Goal: Task Accomplishment & Management: Manage account settings

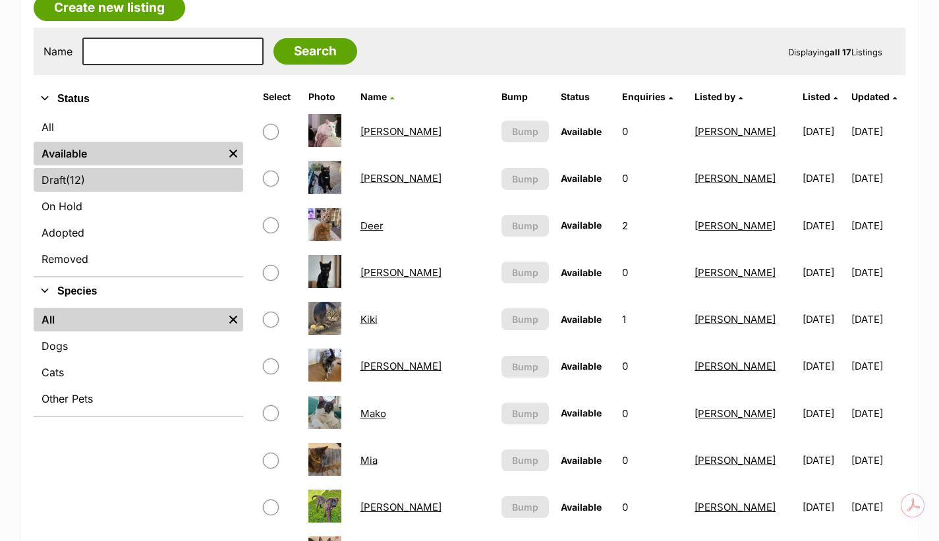
scroll to position [242, 0]
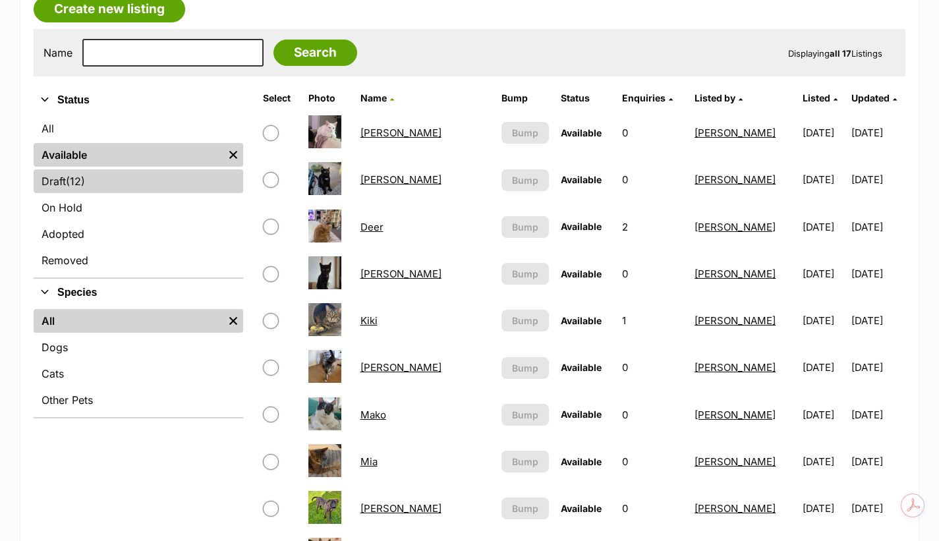
click at [114, 185] on link "Draft (12) Items" at bounding box center [139, 181] width 210 height 24
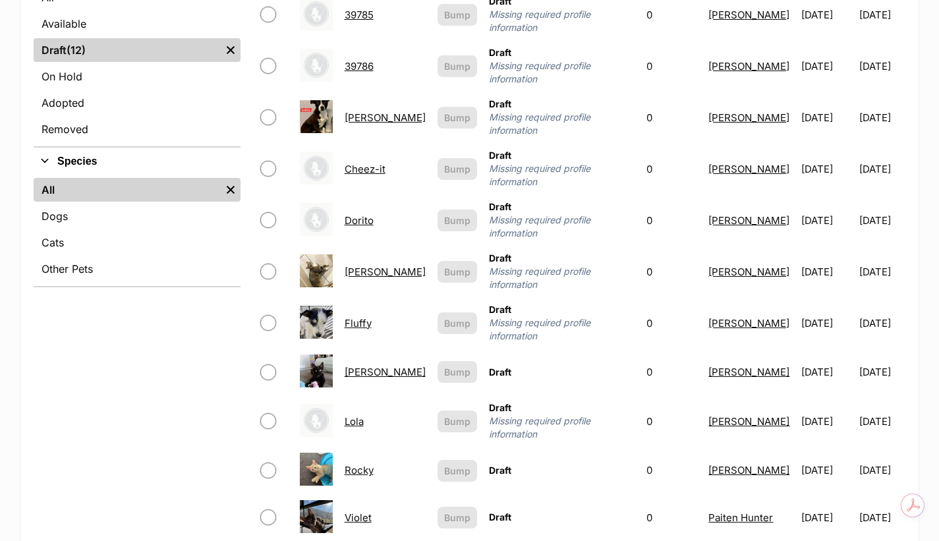
scroll to position [374, 0]
click at [355, 365] on link "Hazel" at bounding box center [385, 371] width 81 height 13
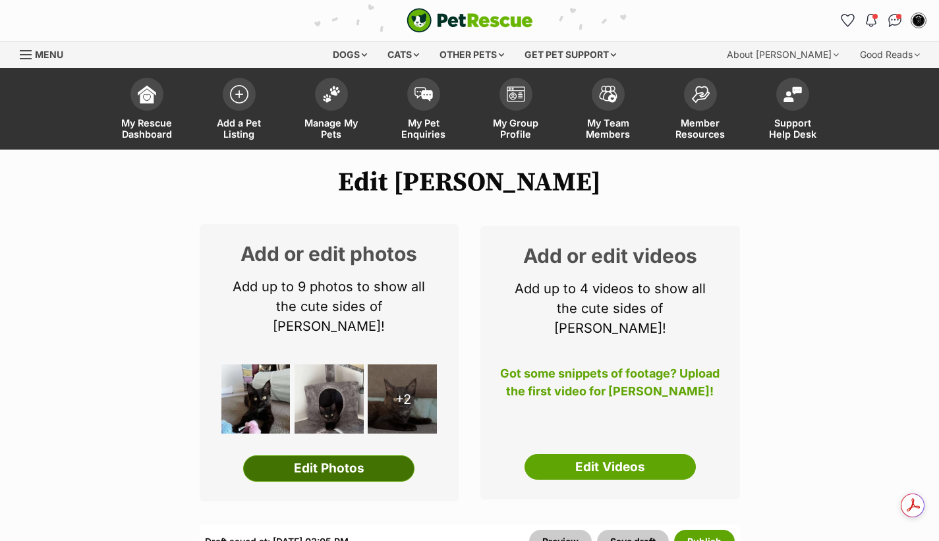
click at [368, 457] on link "Edit Photos" at bounding box center [328, 468] width 171 height 26
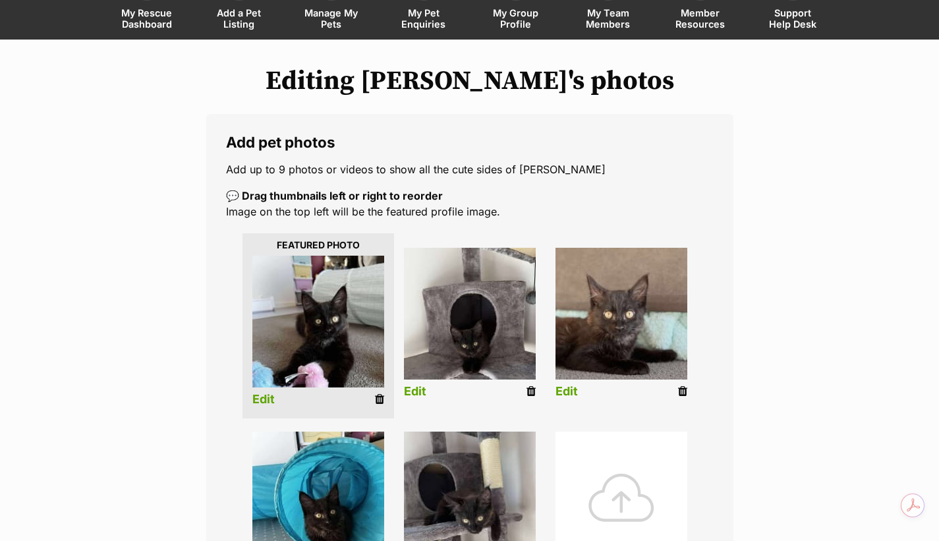
click at [263, 401] on link "Edit" at bounding box center [263, 400] width 22 height 14
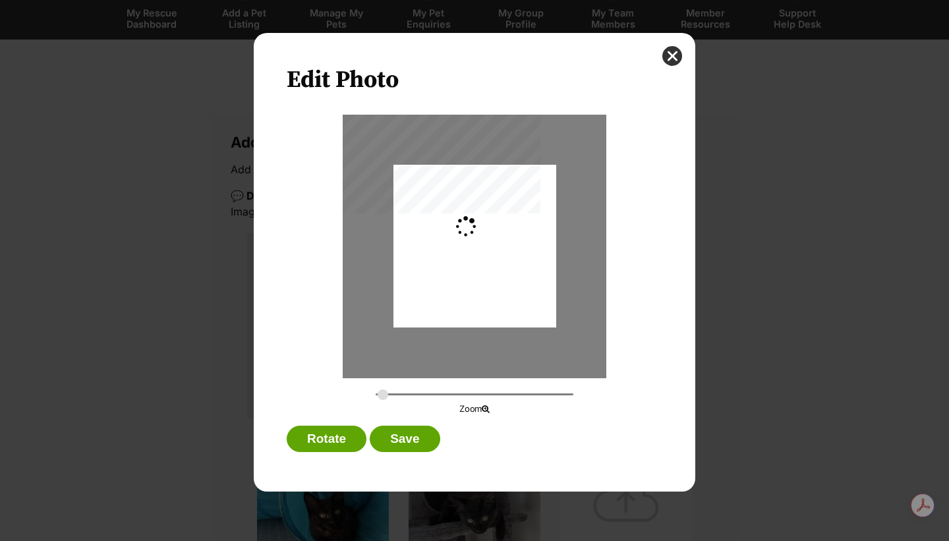
type input "0.2744"
click at [408, 440] on button "Save" at bounding box center [405, 439] width 70 height 26
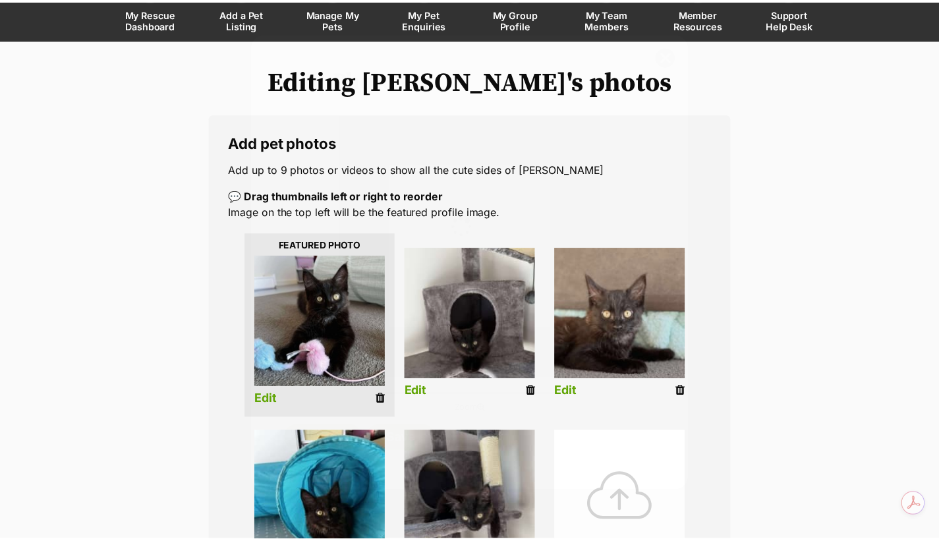
scroll to position [110, 0]
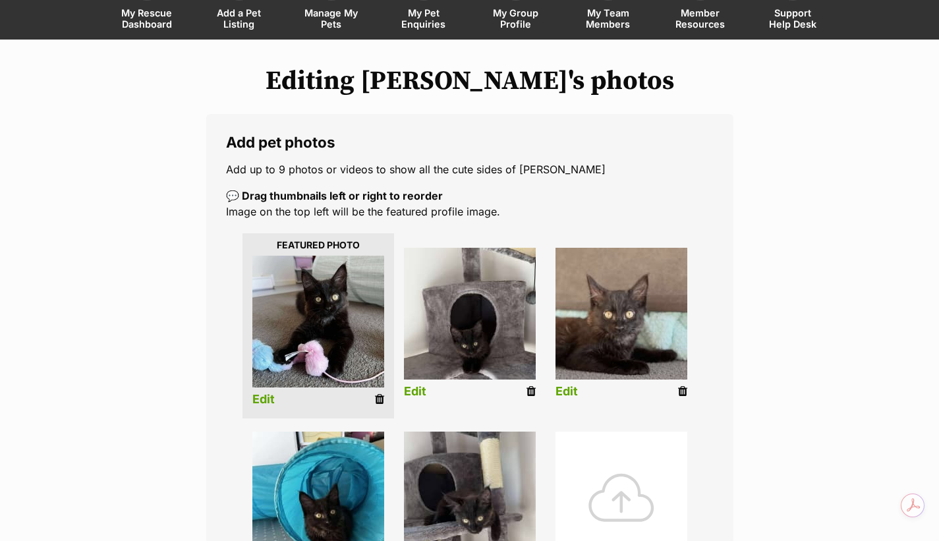
click at [417, 393] on link "Edit" at bounding box center [415, 392] width 22 height 14
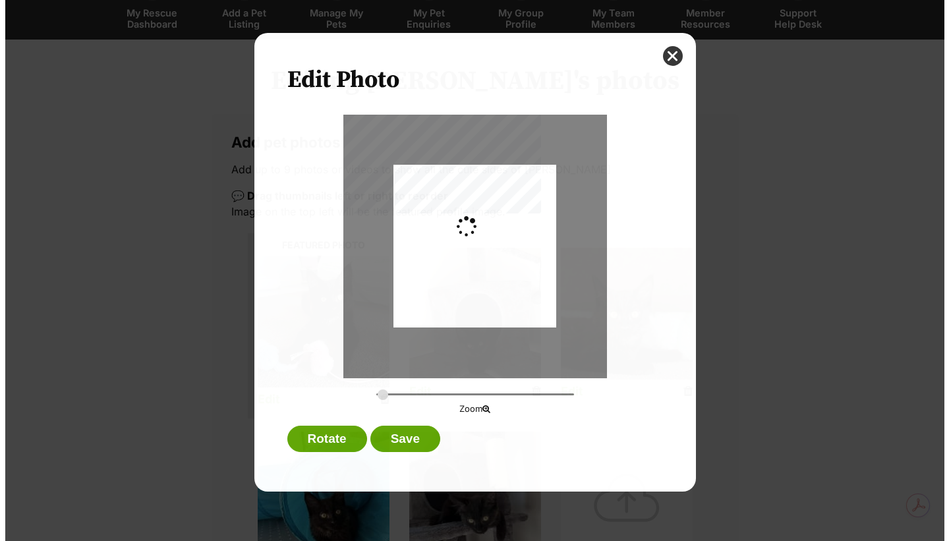
scroll to position [0, 0]
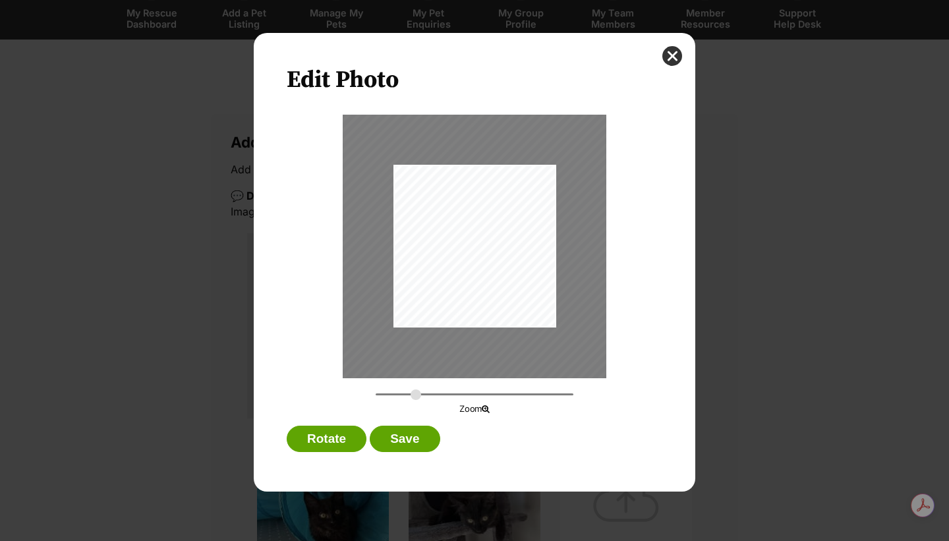
drag, startPoint x: 384, startPoint y: 396, endPoint x: 416, endPoint y: 395, distance: 32.3
type input "0.5031"
click at [416, 395] on input "Dialog Window - Close (Press escape to close)" at bounding box center [475, 394] width 198 height 13
drag, startPoint x: 503, startPoint y: 285, endPoint x: 499, endPoint y: 245, distance: 40.4
click at [499, 245] on div "Dialog Window - Close (Press escape to close)" at bounding box center [471, 206] width 299 height 398
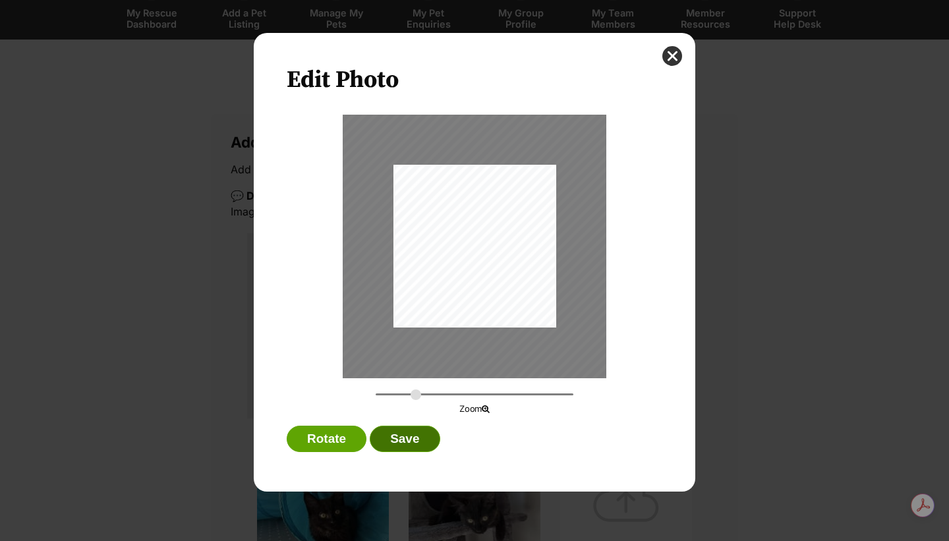
click at [408, 437] on button "Save" at bounding box center [405, 439] width 70 height 26
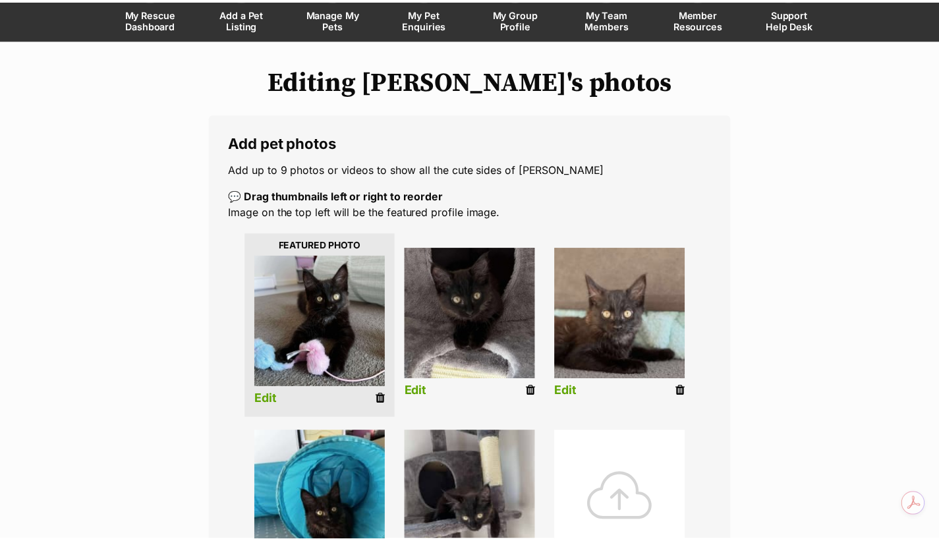
scroll to position [110, 0]
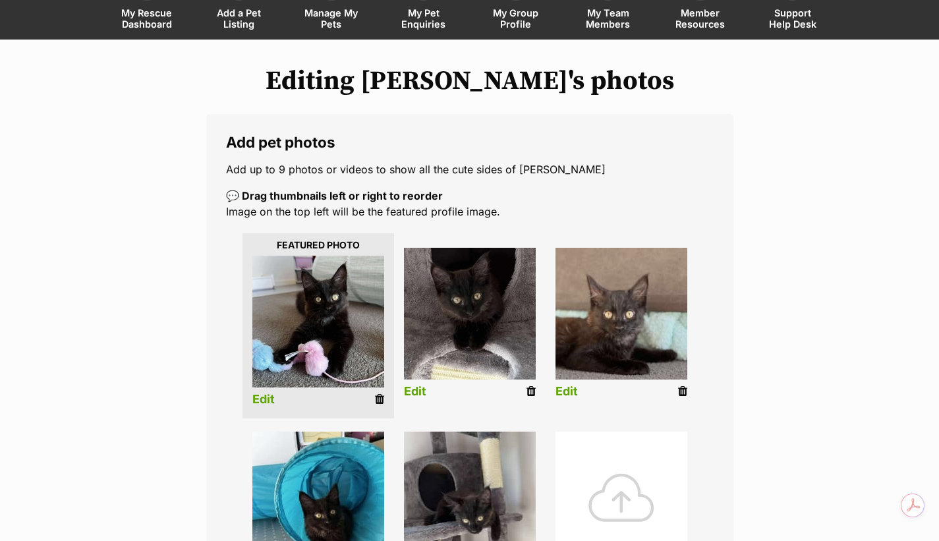
click at [567, 388] on link "Edit" at bounding box center [567, 392] width 22 height 14
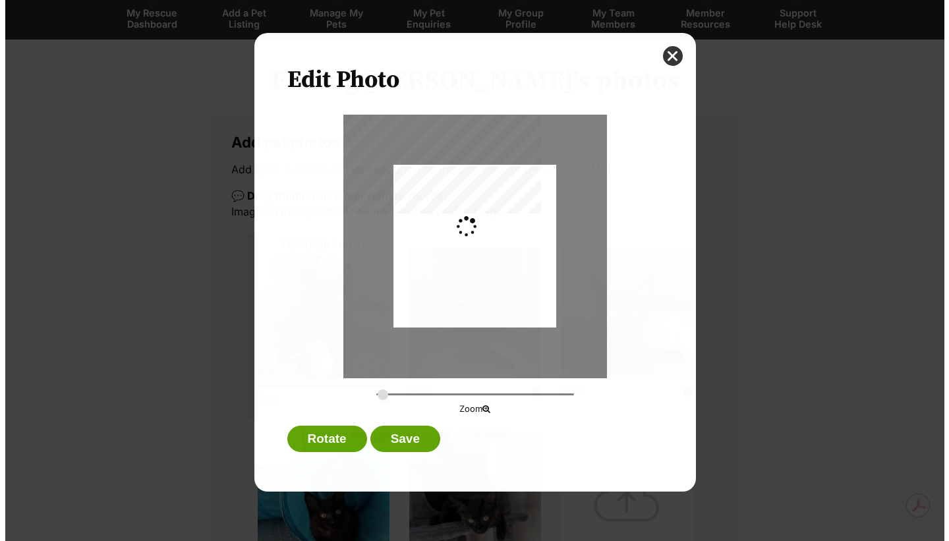
scroll to position [0, 0]
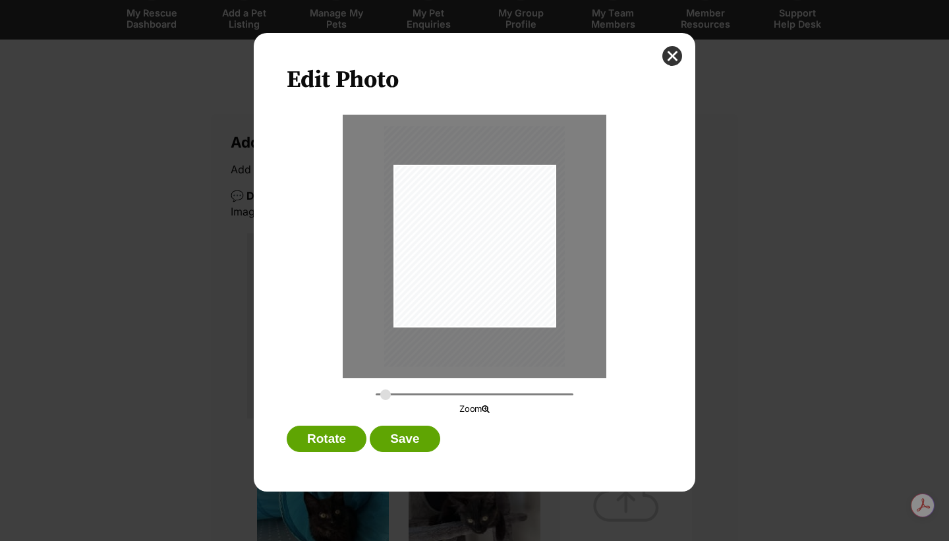
type input "0.3046"
click at [386, 393] on input "Dialog Window - Close (Press escape to close)" at bounding box center [475, 394] width 198 height 13
drag, startPoint x: 443, startPoint y: 306, endPoint x: 455, endPoint y: 324, distance: 20.8
click at [455, 324] on div "Dialog Window - Close (Press escape to close)" at bounding box center [483, 266] width 181 height 241
click at [422, 442] on button "Save" at bounding box center [405, 439] width 70 height 26
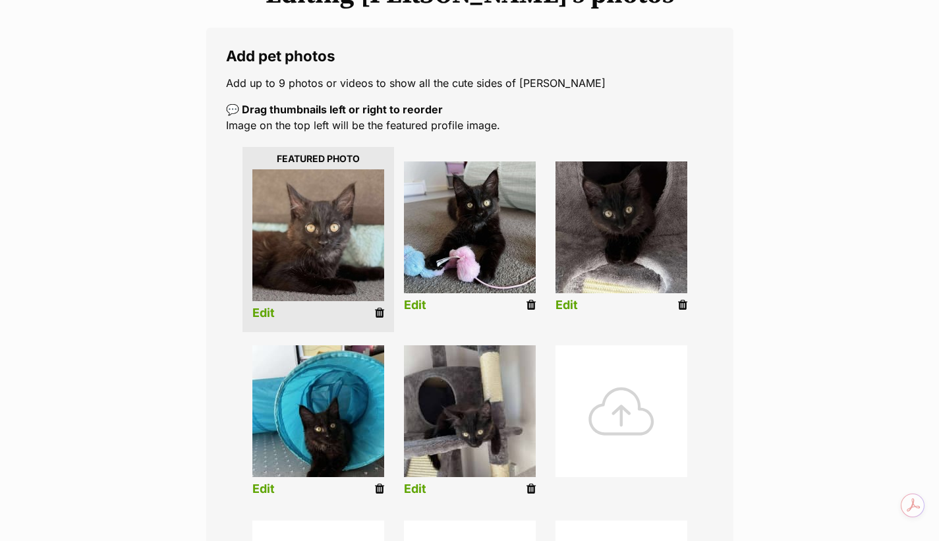
scroll to position [198, 0]
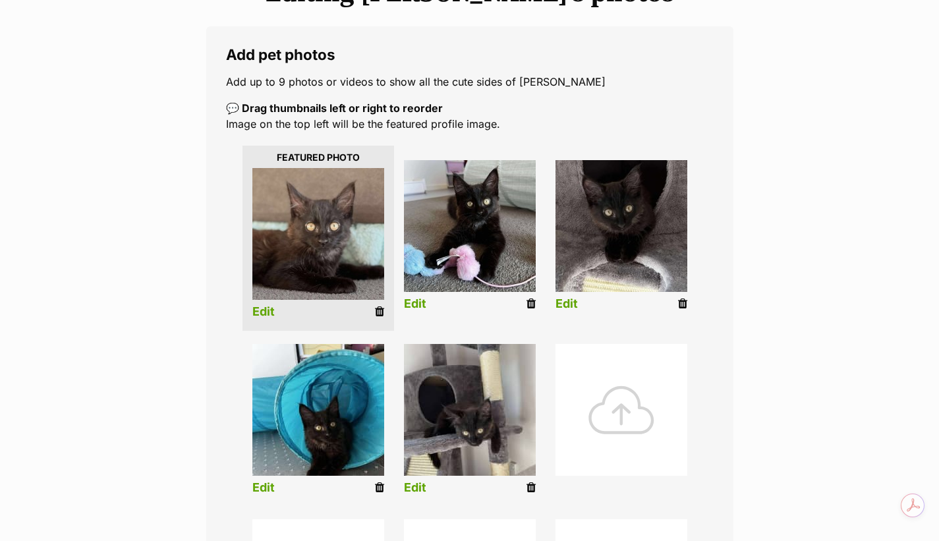
click at [264, 486] on link "Edit" at bounding box center [263, 488] width 22 height 14
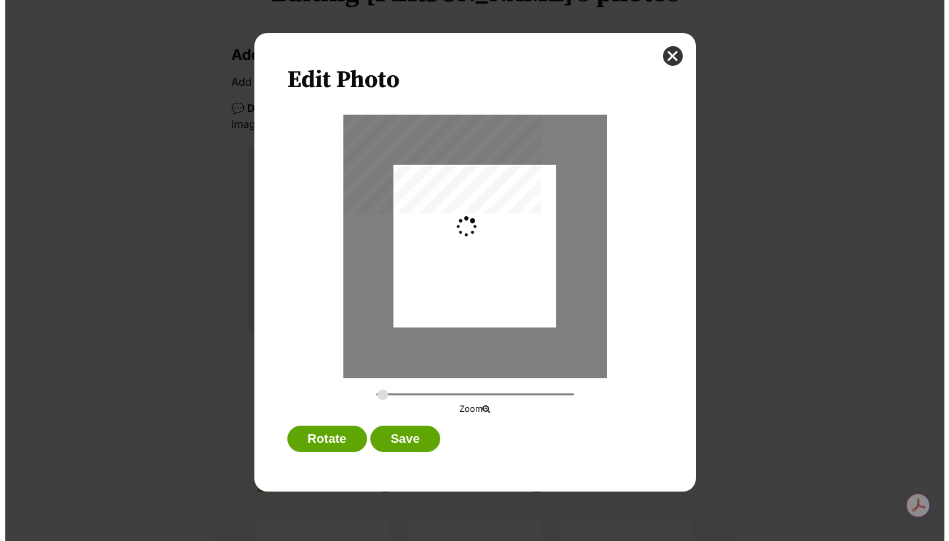
scroll to position [0, 0]
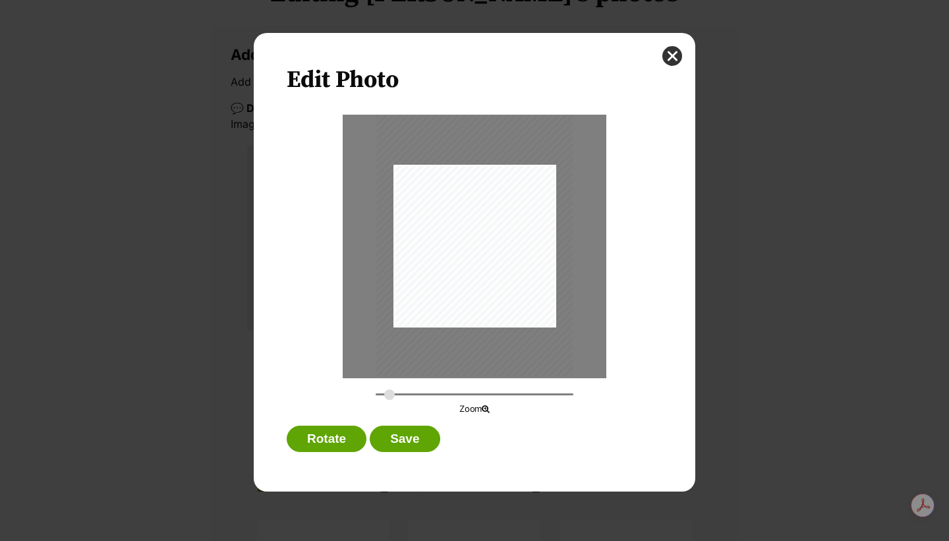
drag, startPoint x: 380, startPoint y: 395, endPoint x: 390, endPoint y: 394, distance: 10.0
type input "0.3305"
click at [390, 394] on input "Dialog Window - Close (Press escape to close)" at bounding box center [475, 394] width 198 height 13
drag, startPoint x: 519, startPoint y: 292, endPoint x: 512, endPoint y: 276, distance: 17.4
click at [512, 276] on div "Dialog Window - Close (Press escape to close)" at bounding box center [467, 231] width 196 height 262
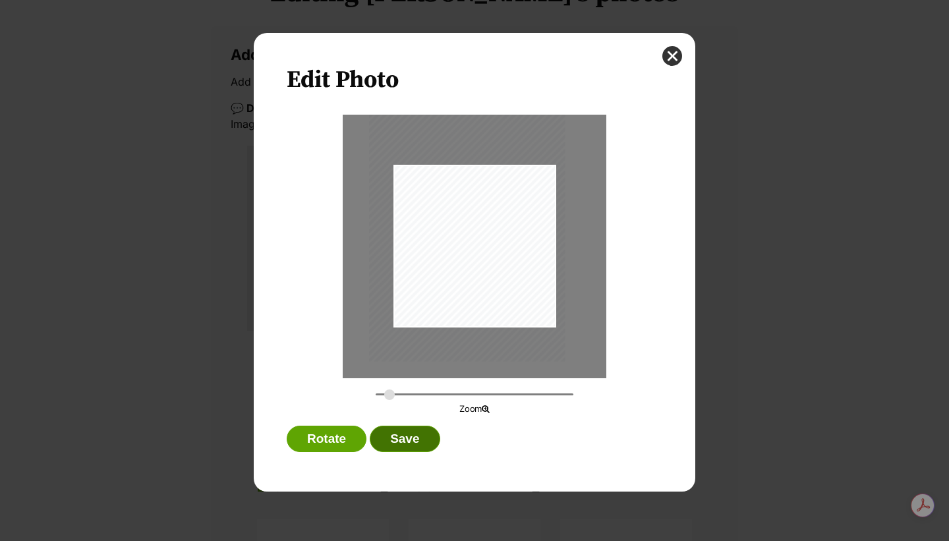
click at [428, 438] on button "Save" at bounding box center [405, 439] width 70 height 26
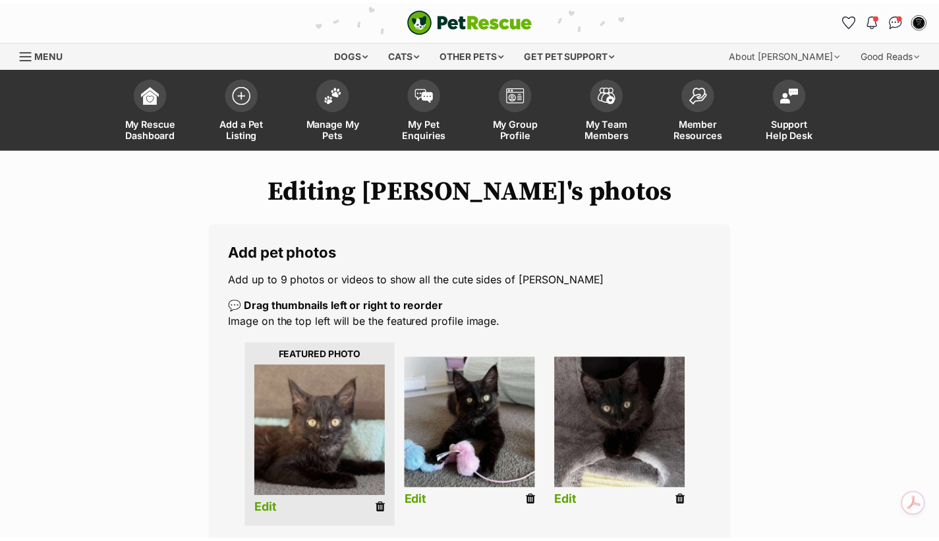
scroll to position [198, 0]
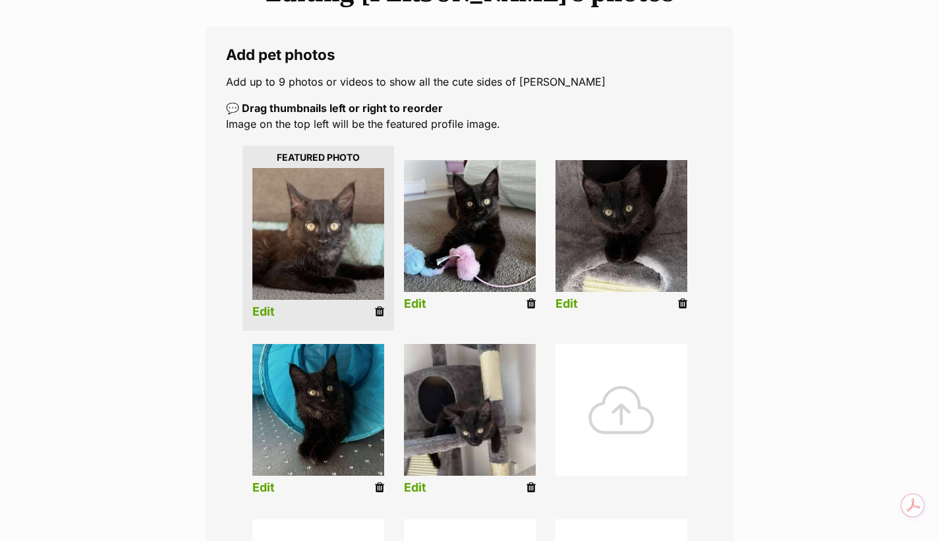
click at [413, 486] on link "Edit" at bounding box center [415, 488] width 22 height 14
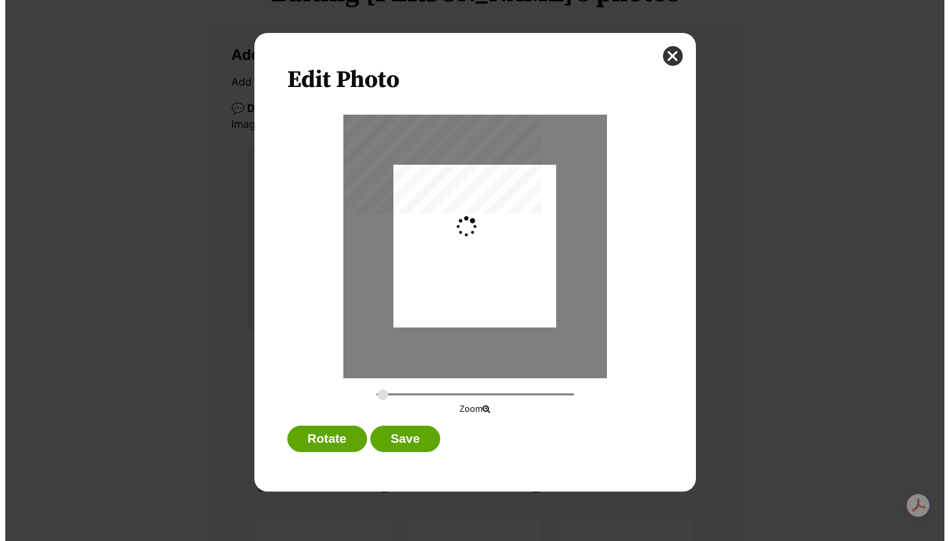
scroll to position [0, 0]
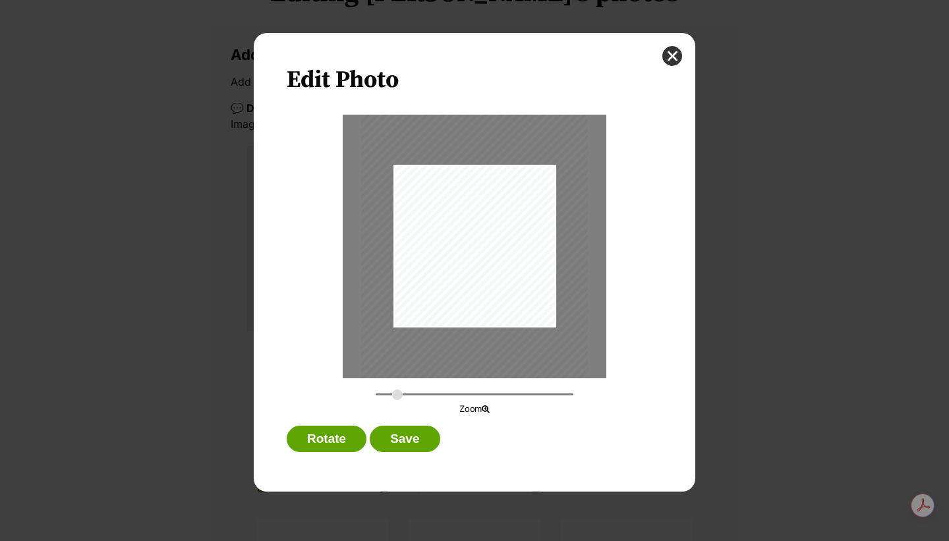
drag, startPoint x: 380, startPoint y: 393, endPoint x: 397, endPoint y: 393, distance: 17.1
type input "0.3823"
click at [397, 393] on input "Dialog Window - Close (Press escape to close)" at bounding box center [475, 394] width 198 height 13
drag, startPoint x: 482, startPoint y: 287, endPoint x: 490, endPoint y: 291, distance: 9.2
click at [490, 291] on div "Dialog Window - Close (Press escape to close)" at bounding box center [482, 250] width 227 height 303
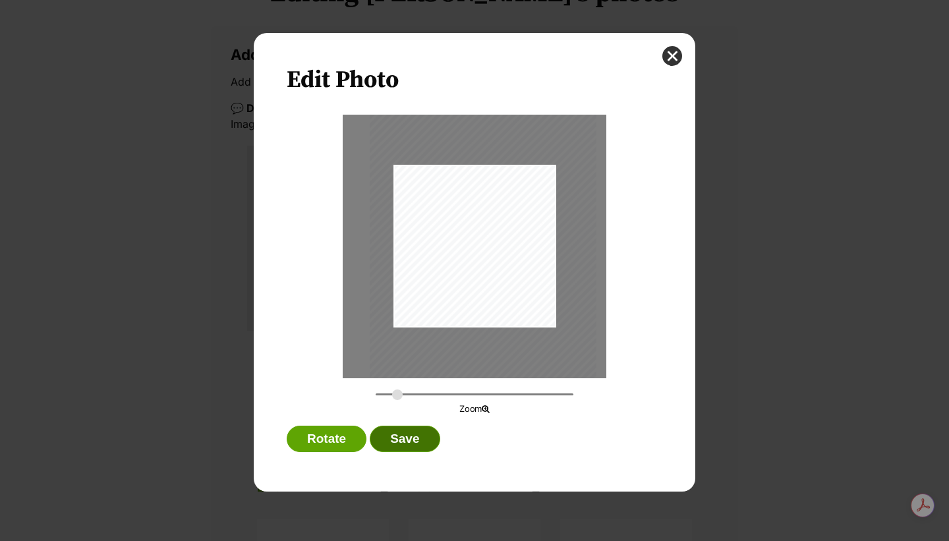
click at [428, 438] on button "Save" at bounding box center [405, 439] width 70 height 26
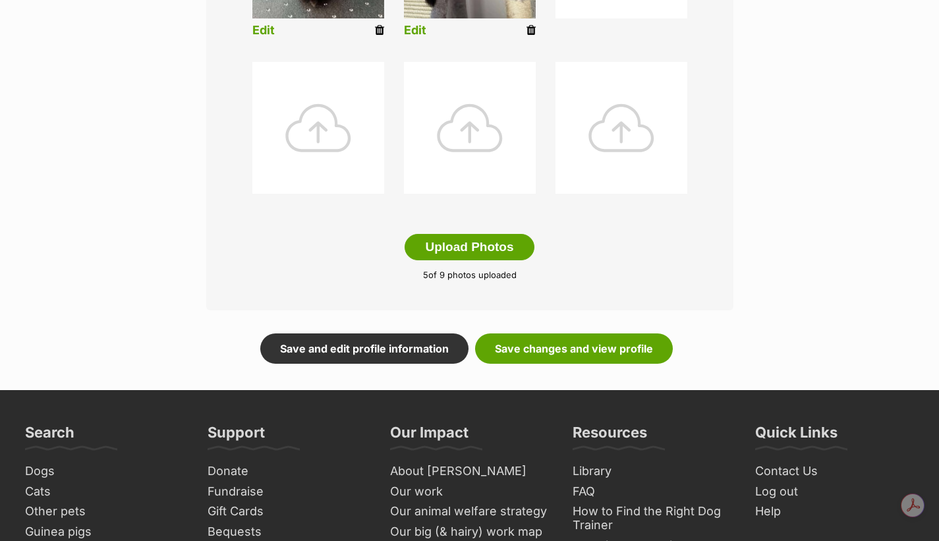
scroll to position [681, 0]
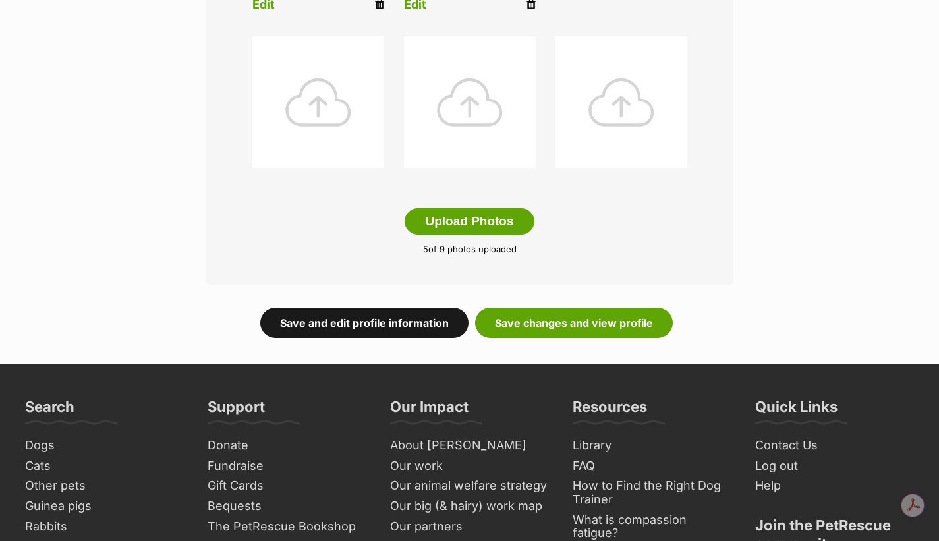
click at [395, 323] on link "Save and edit profile information" at bounding box center [364, 323] width 208 height 30
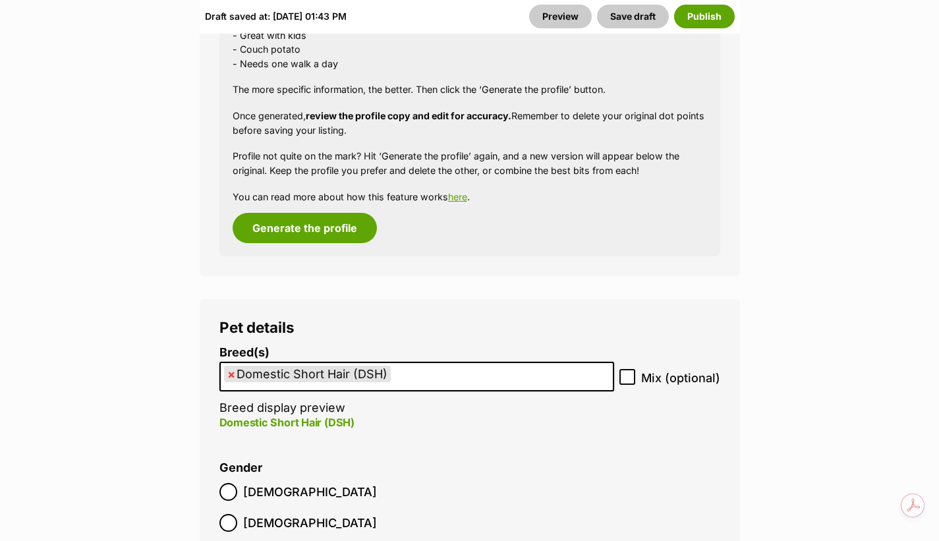
scroll to position [1669, 0]
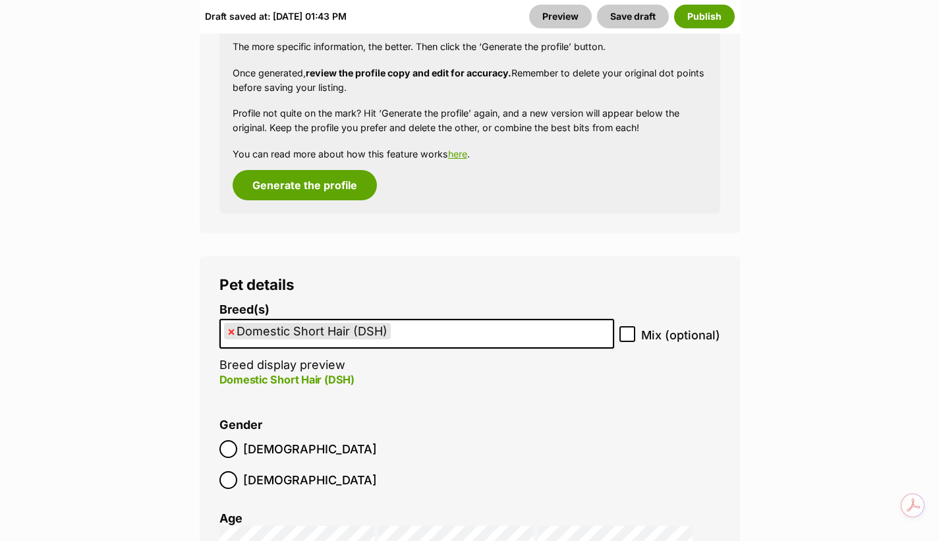
click at [229, 323] on span "×" at bounding box center [231, 331] width 8 height 16
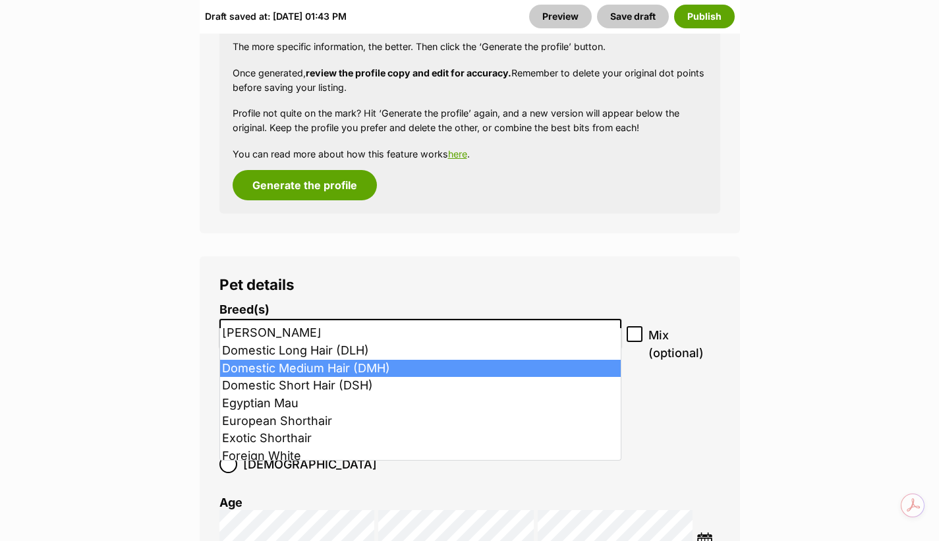
scroll to position [374, 0]
select select "252101"
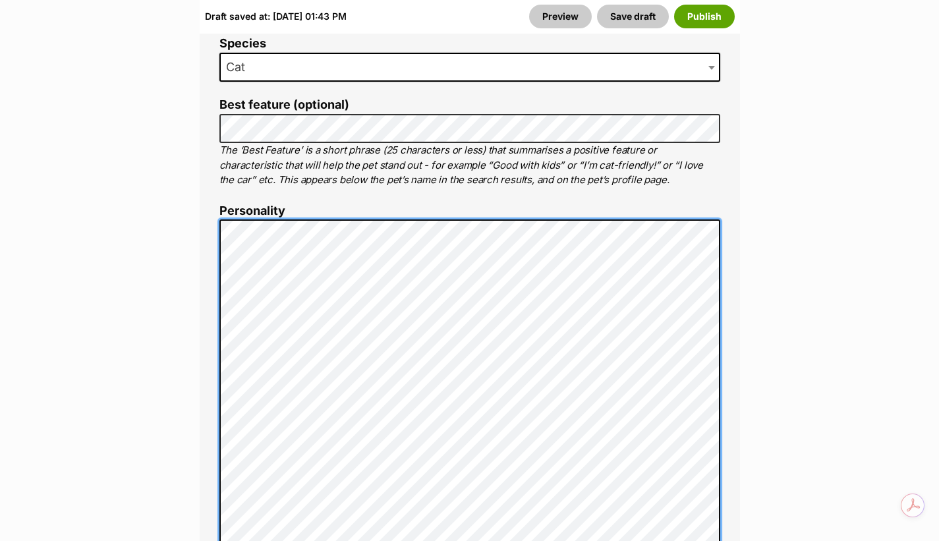
scroll to position [918, 0]
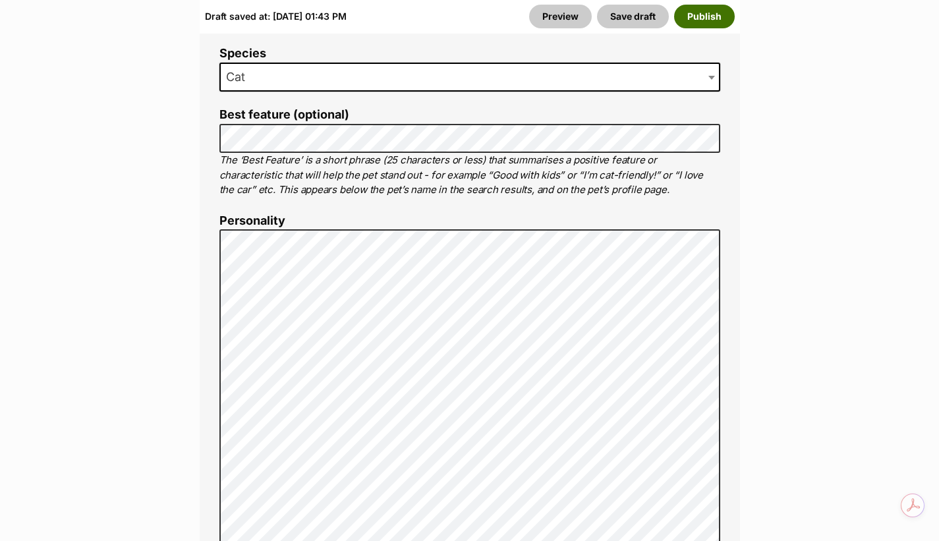
click at [714, 13] on button "Publish" at bounding box center [704, 17] width 61 height 24
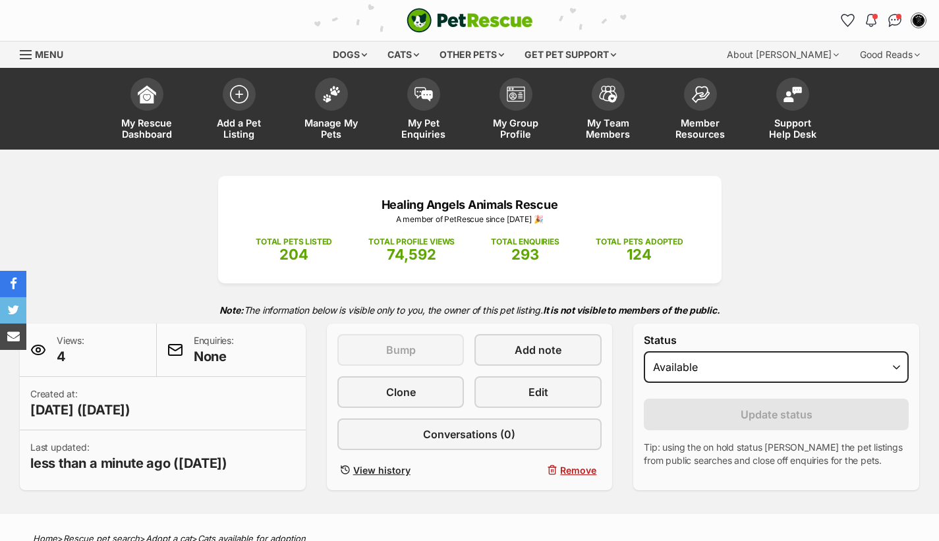
click at [334, 97] on img at bounding box center [331, 94] width 18 height 17
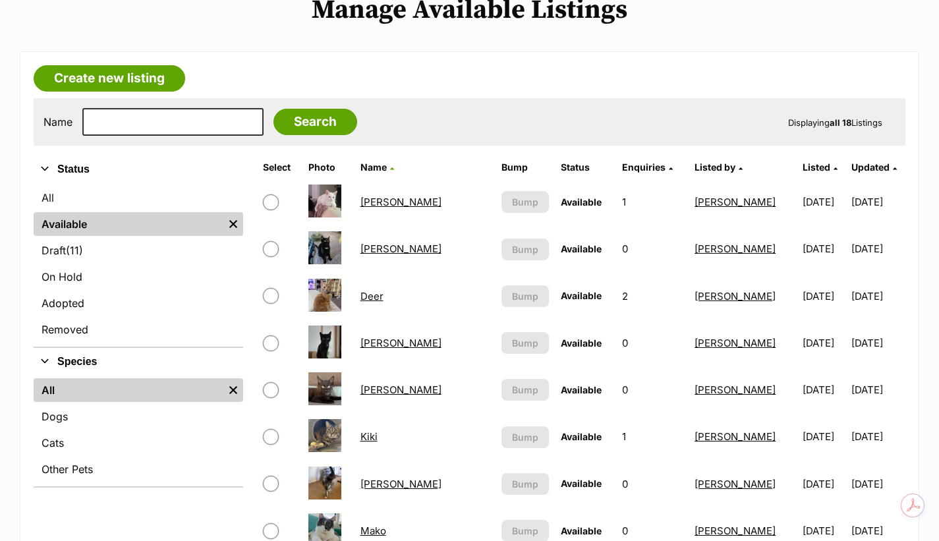
scroll to position [242, 0]
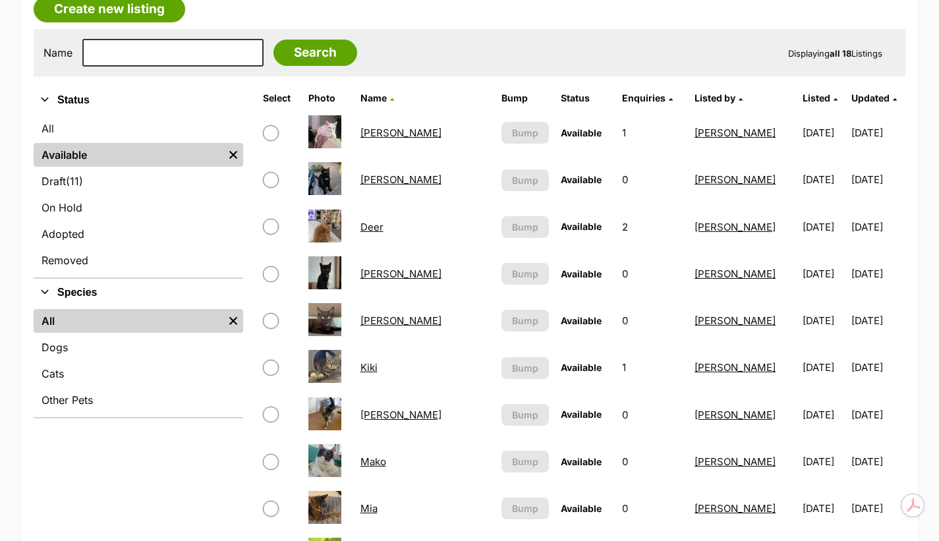
click at [392, 322] on link "[PERSON_NAME]" at bounding box center [401, 320] width 81 height 13
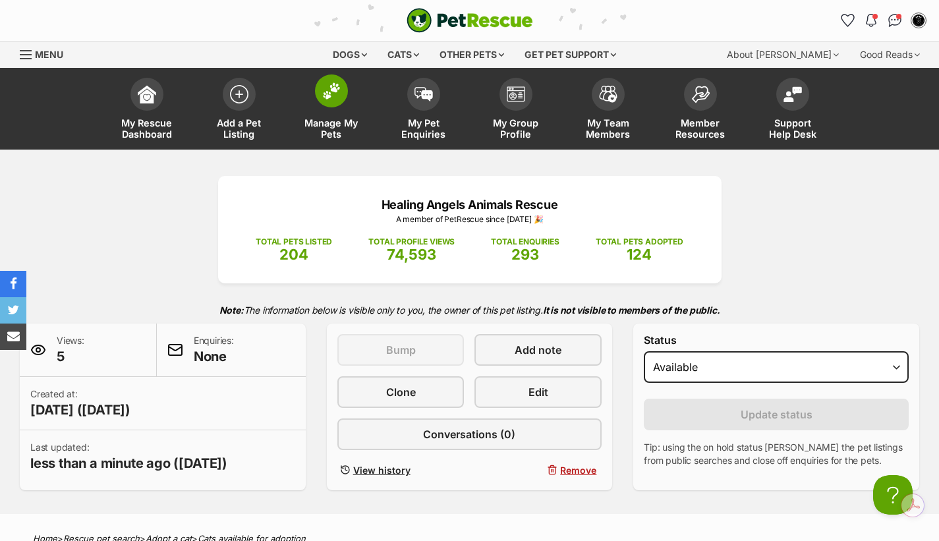
click at [335, 89] on img at bounding box center [331, 90] width 18 height 17
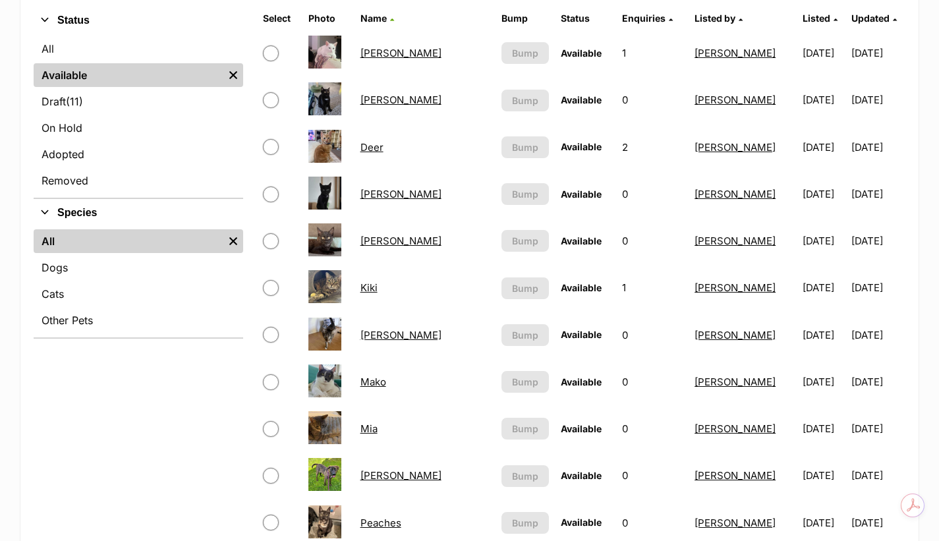
scroll to position [264, 0]
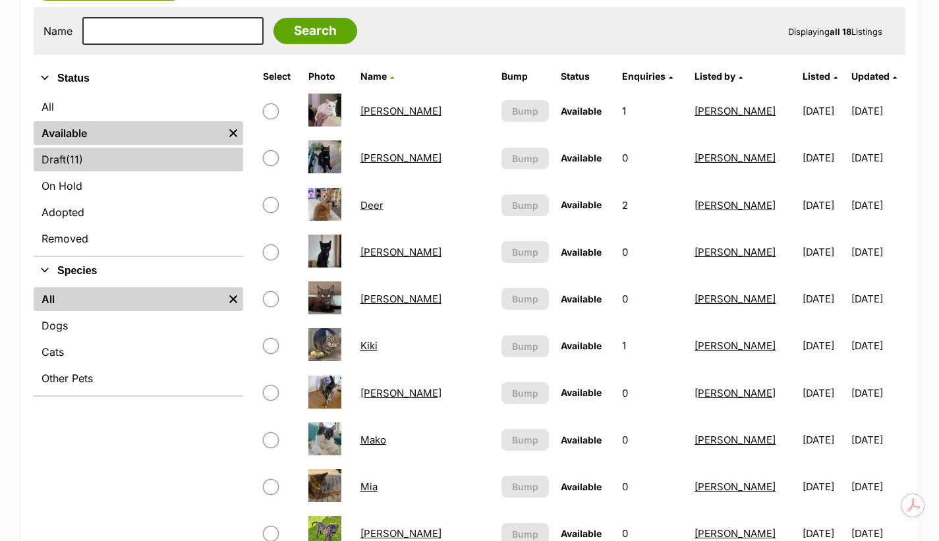
click at [138, 162] on link "Draft (11) Items" at bounding box center [139, 160] width 210 height 24
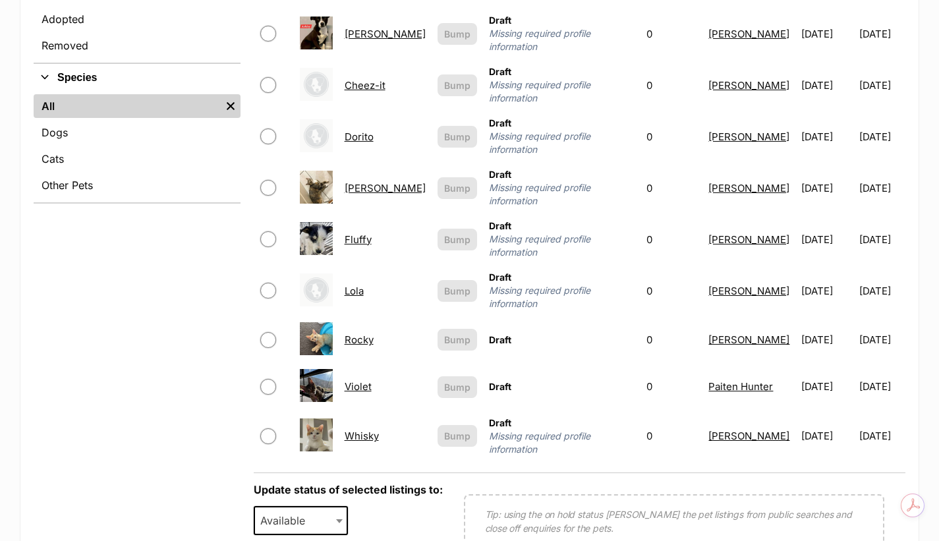
scroll to position [461, 0]
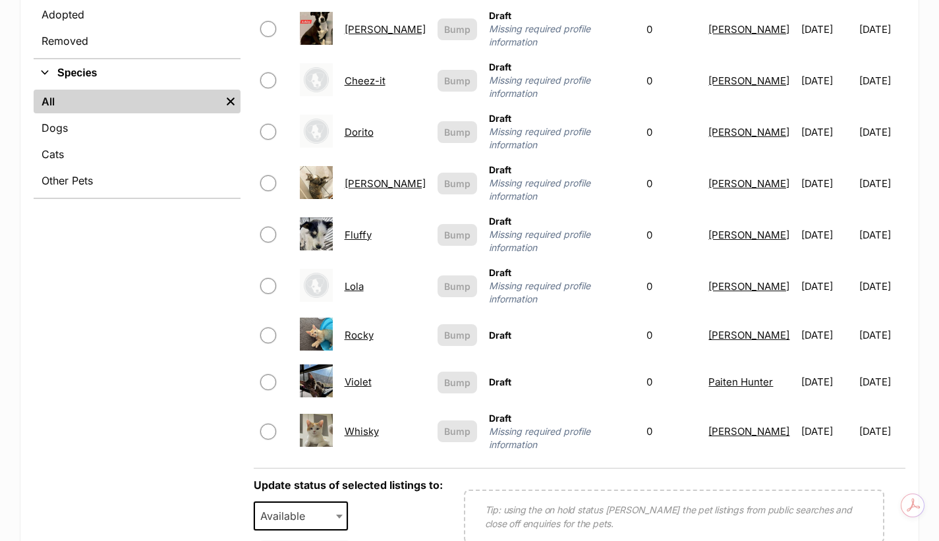
click at [361, 329] on link "Rocky" at bounding box center [359, 335] width 29 height 13
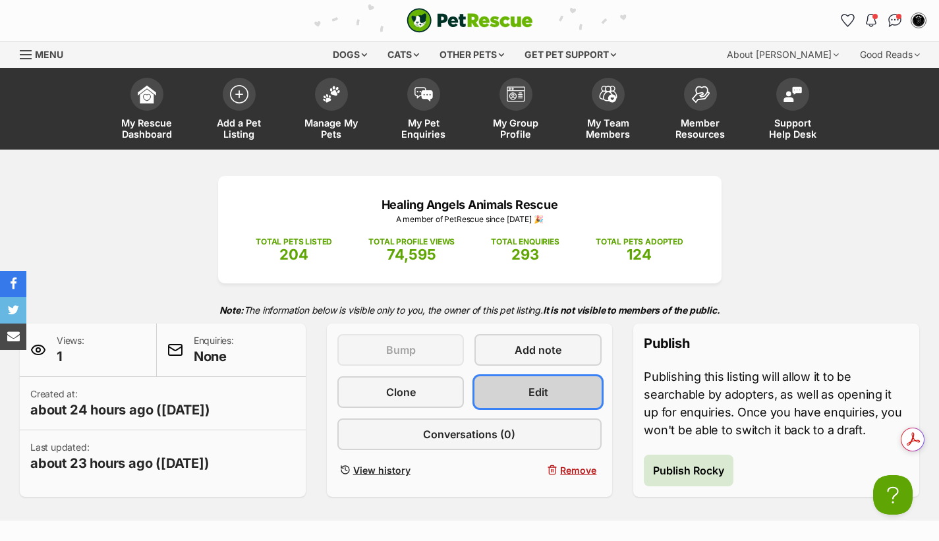
click at [591, 384] on link "Edit" at bounding box center [538, 392] width 127 height 32
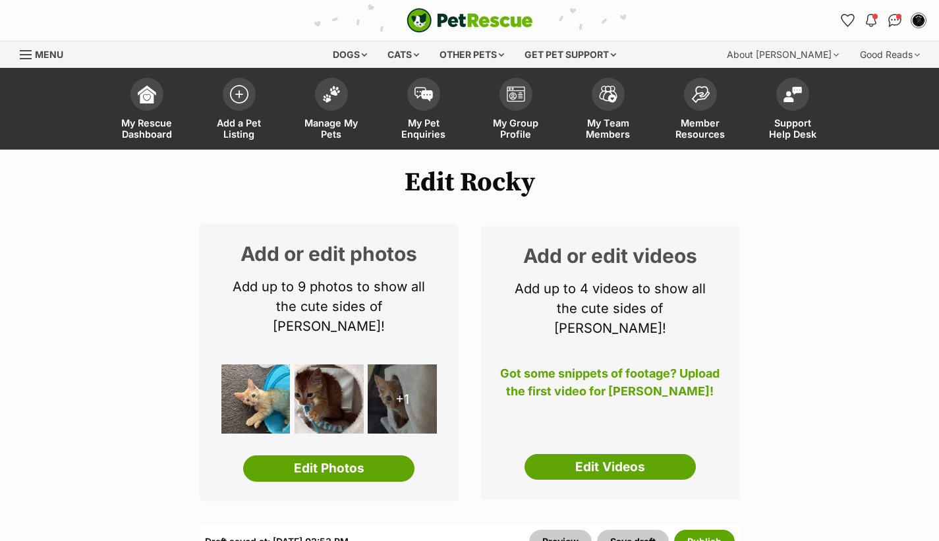
click at [335, 455] on link "Edit Photos" at bounding box center [328, 468] width 171 height 26
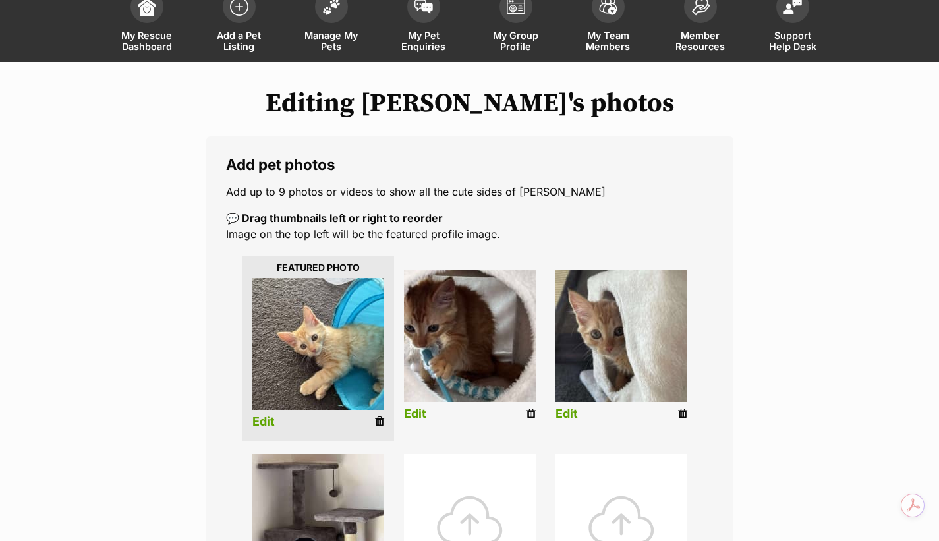
click at [264, 427] on link "Edit" at bounding box center [263, 422] width 22 height 14
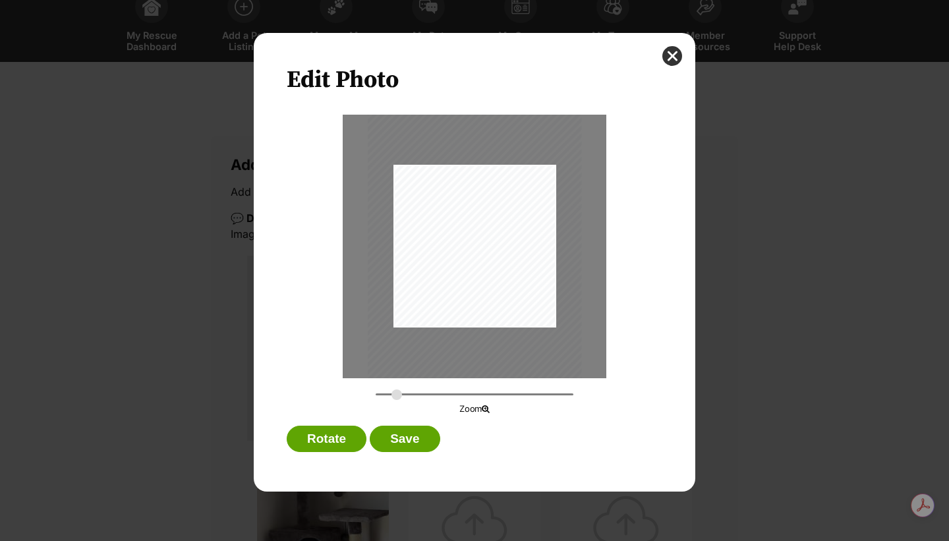
drag, startPoint x: 385, startPoint y: 396, endPoint x: 397, endPoint y: 395, distance: 11.9
click at [397, 396] on input "Dialog Window - Close (Press escape to close)" at bounding box center [475, 394] width 198 height 13
type input "0.3391"
click at [391, 395] on input "Dialog Window - Close (Press escape to close)" at bounding box center [475, 394] width 198 height 13
drag, startPoint x: 488, startPoint y: 308, endPoint x: 458, endPoint y: 305, distance: 29.8
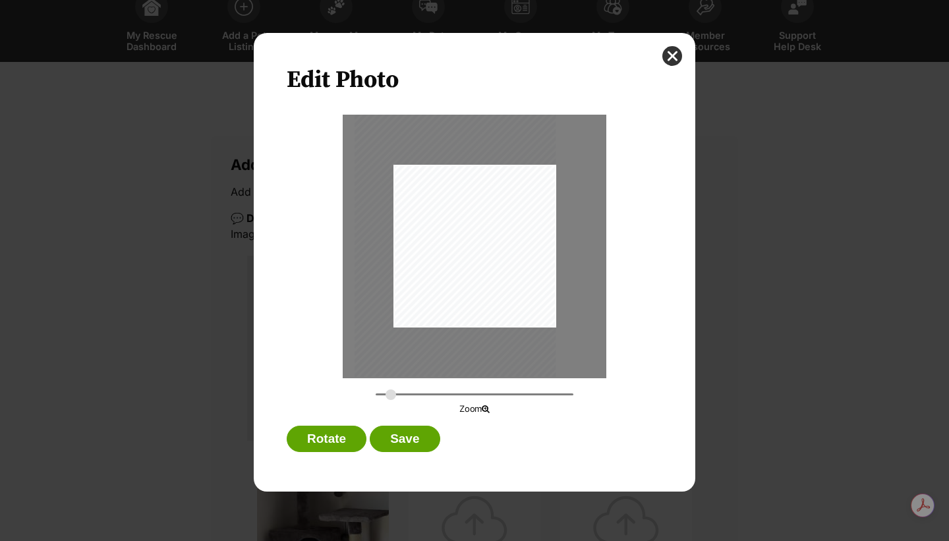
click at [458, 305] on div "Dialog Window - Close (Press escape to close)" at bounding box center [455, 242] width 201 height 268
click at [419, 445] on button "Save" at bounding box center [405, 439] width 70 height 26
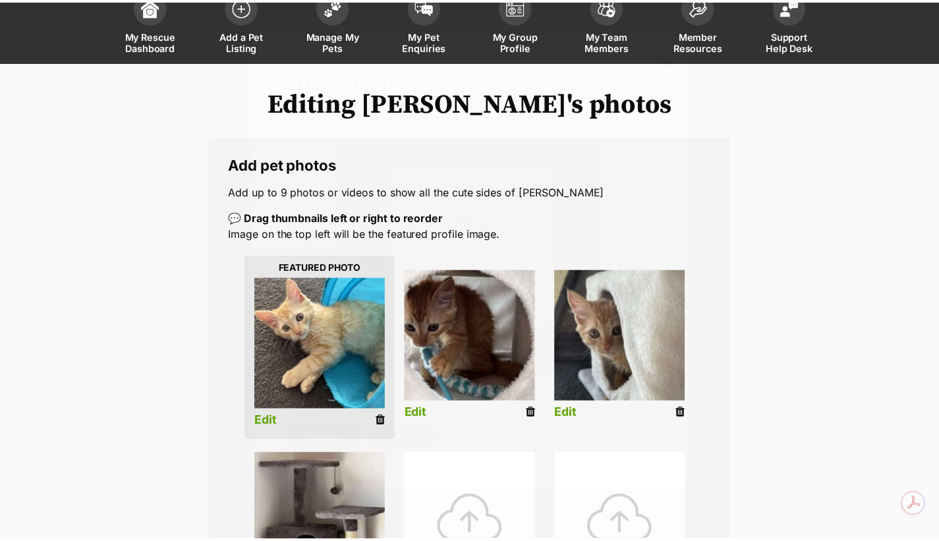
scroll to position [88, 0]
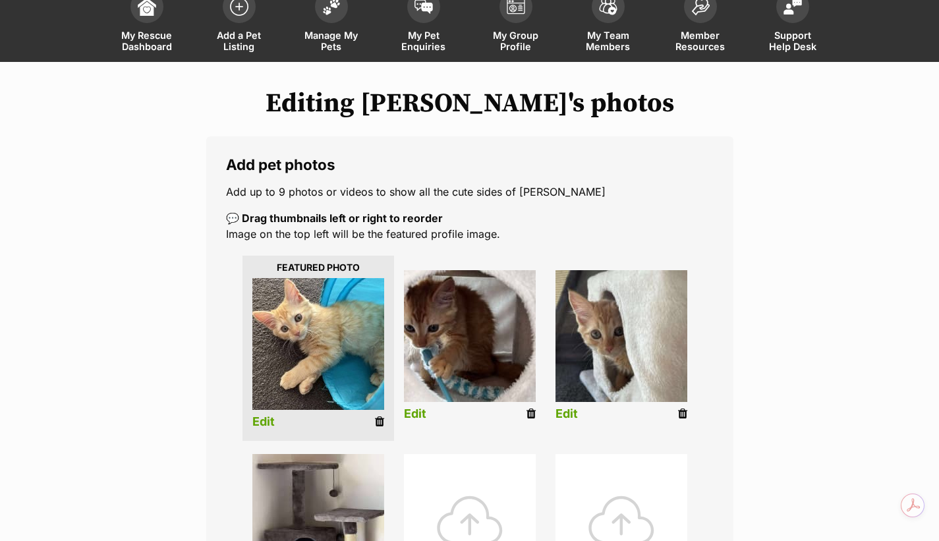
click at [414, 411] on link "Edit" at bounding box center [415, 414] width 22 height 14
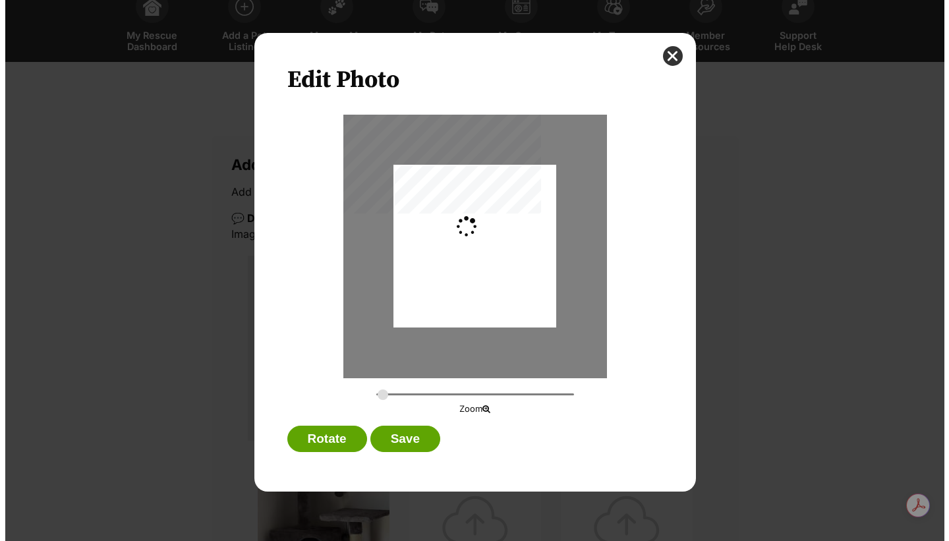
scroll to position [0, 0]
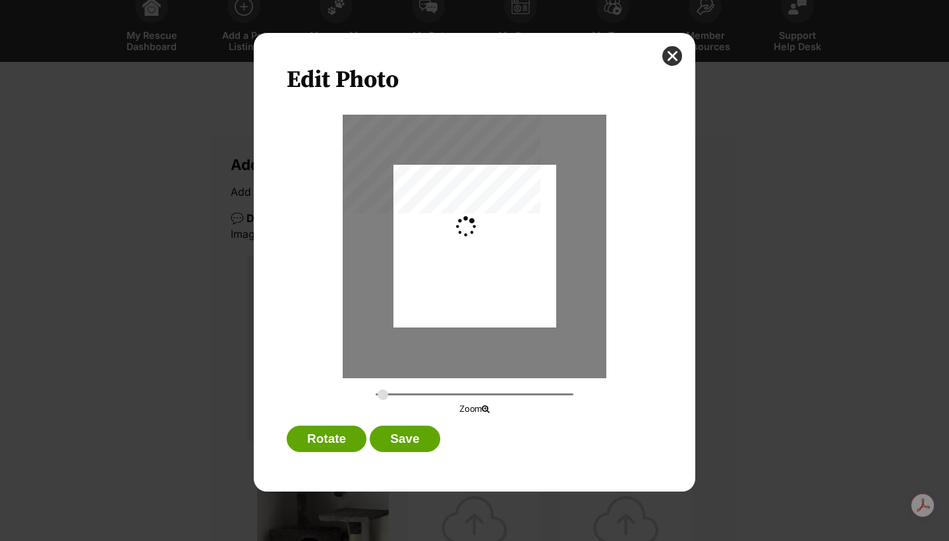
type input "0.2744"
click at [426, 283] on div "Dialog Window - Close (Press escape to close)" at bounding box center [474, 249] width 163 height 217
click at [413, 437] on button "Save" at bounding box center [405, 439] width 70 height 26
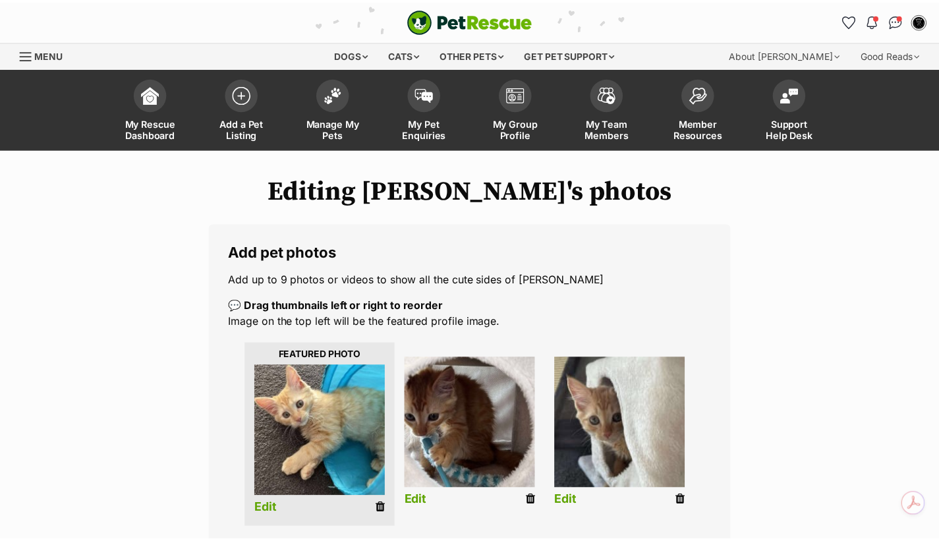
scroll to position [88, 0]
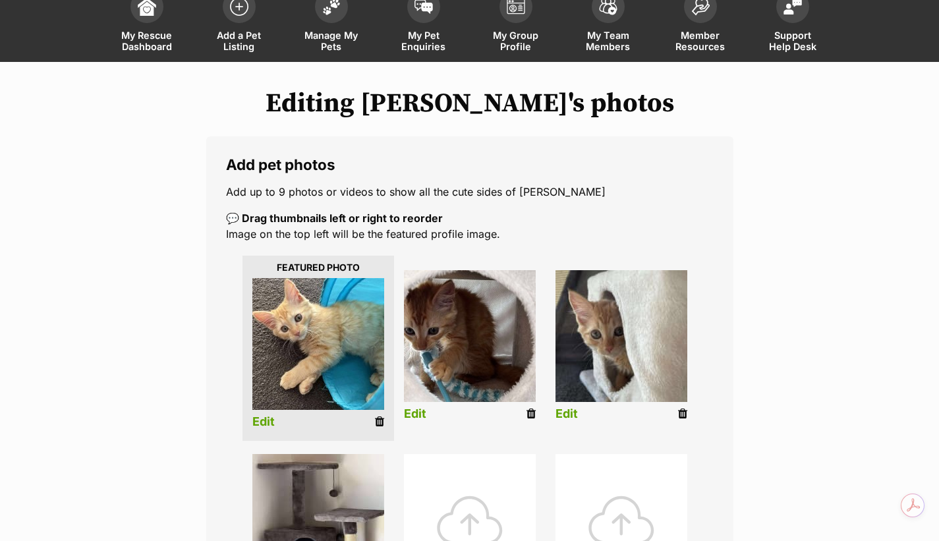
click at [564, 415] on link "Edit" at bounding box center [567, 414] width 22 height 14
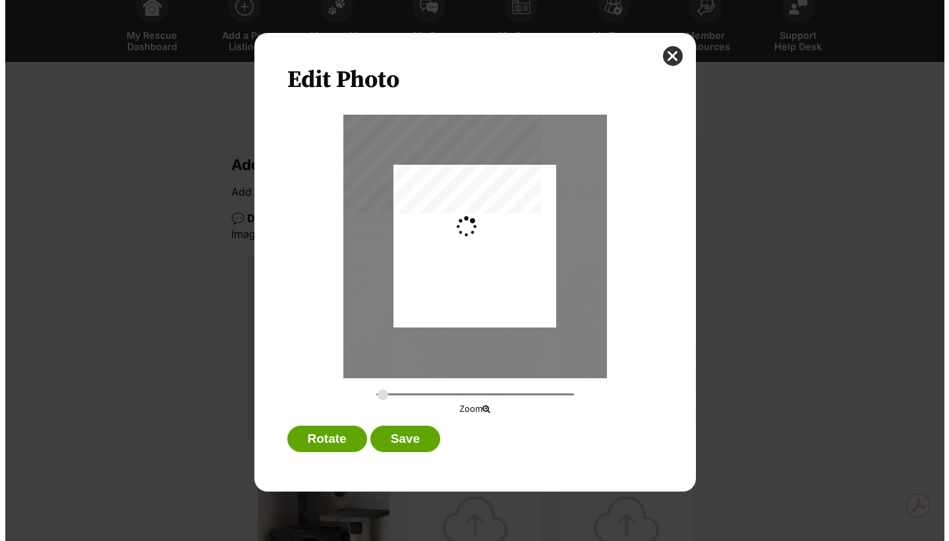
scroll to position [0, 0]
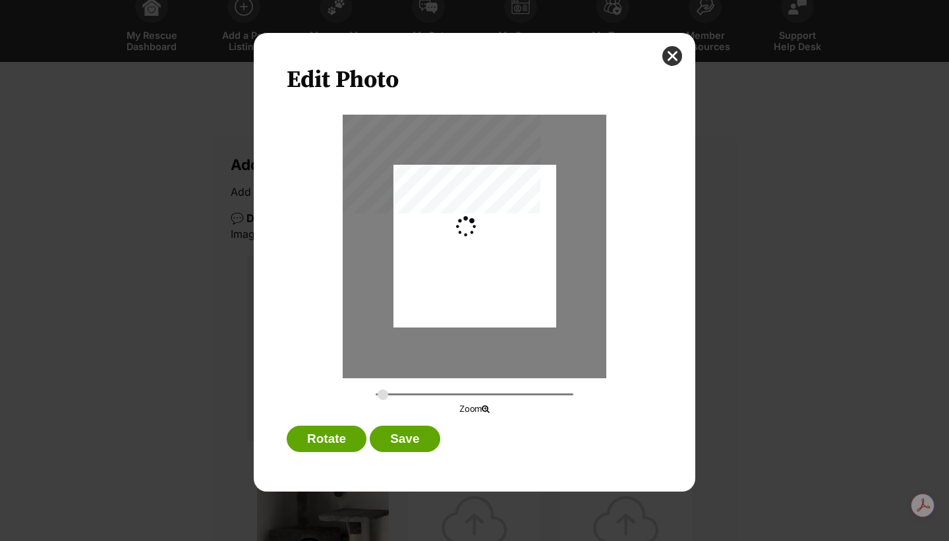
type input "0.2744"
drag, startPoint x: 488, startPoint y: 295, endPoint x: 490, endPoint y: 305, distance: 10.1
click at [490, 305] on div "Dialog Window - Close (Press escape to close)" at bounding box center [474, 256] width 163 height 217
click at [420, 433] on button "Save" at bounding box center [405, 439] width 70 height 26
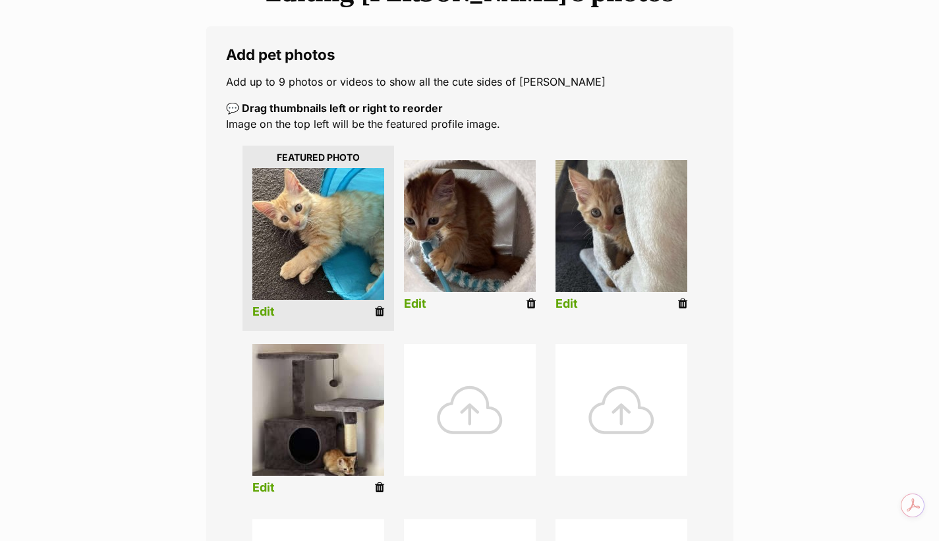
scroll to position [219, 0]
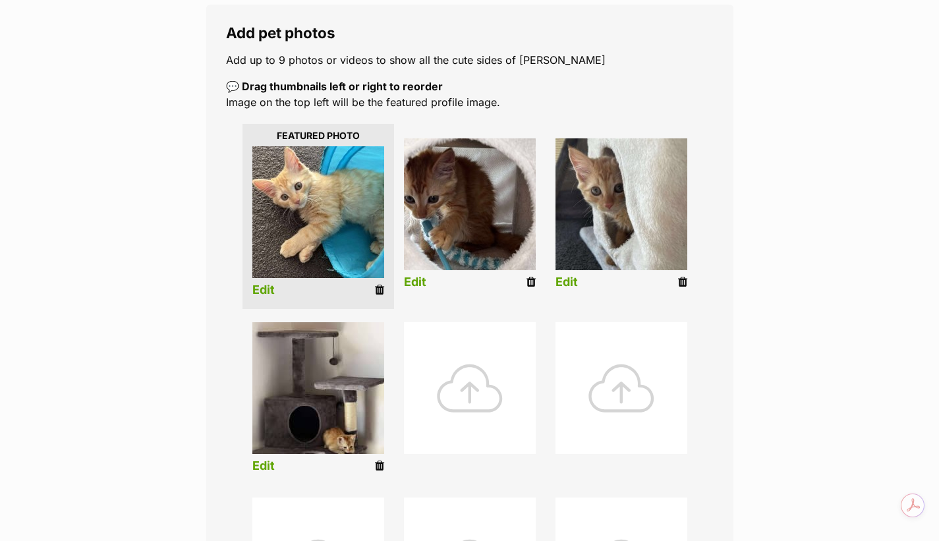
click at [260, 467] on link "Edit" at bounding box center [263, 466] width 22 height 14
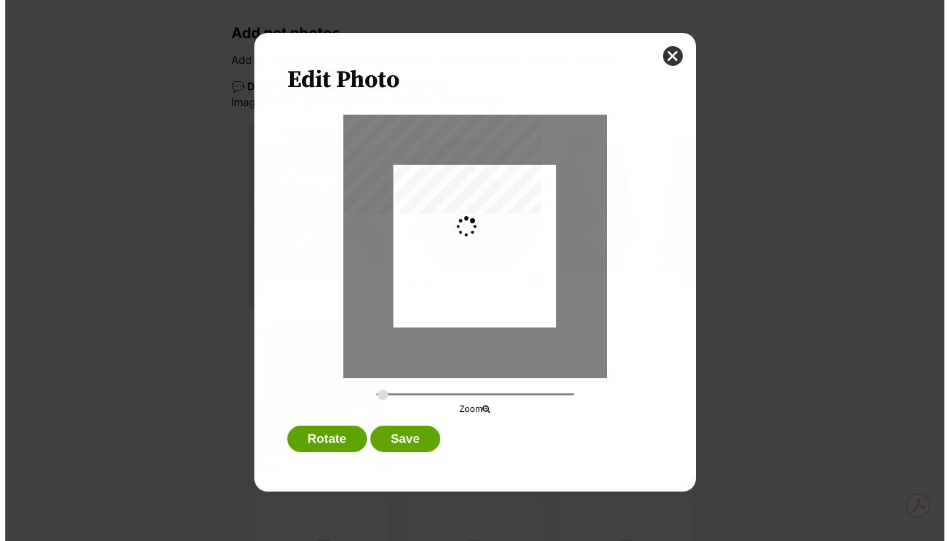
scroll to position [0, 0]
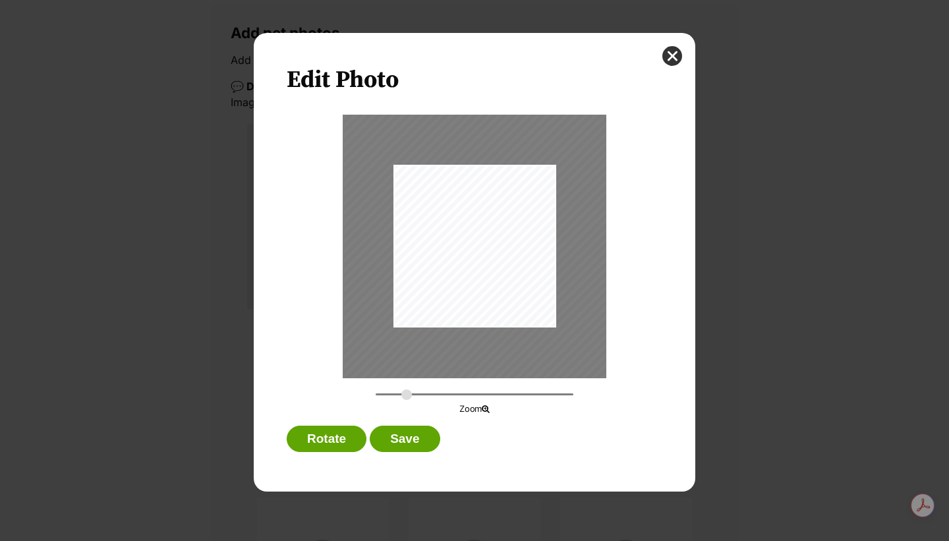
drag, startPoint x: 383, startPoint y: 395, endPoint x: 407, endPoint y: 395, distance: 23.7
click at [407, 395] on input "Dialog Window - Close (Press escape to close)" at bounding box center [475, 394] width 198 height 13
drag, startPoint x: 552, startPoint y: 275, endPoint x: 523, endPoint y: 239, distance: 46.4
click at [523, 239] on div "Dialog Window - Close (Press escape to close)" at bounding box center [445, 210] width 262 height 350
drag, startPoint x: 407, startPoint y: 391, endPoint x: 420, endPoint y: 391, distance: 12.5
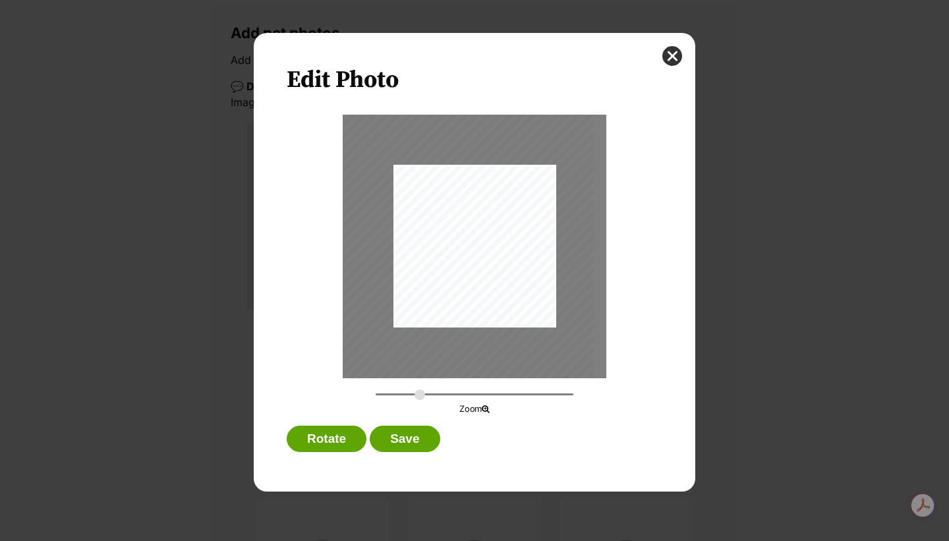
click at [420, 391] on input "Dialog Window - Close (Press escape to close)" at bounding box center [475, 394] width 198 height 13
drag, startPoint x: 529, startPoint y: 308, endPoint x: 523, endPoint y: 301, distance: 9.4
click at [523, 301] on div "Dialog Window - Close (Press escape to close)" at bounding box center [433, 196] width 314 height 419
drag, startPoint x: 420, startPoint y: 397, endPoint x: 434, endPoint y: 395, distance: 14.0
type input "0.6196"
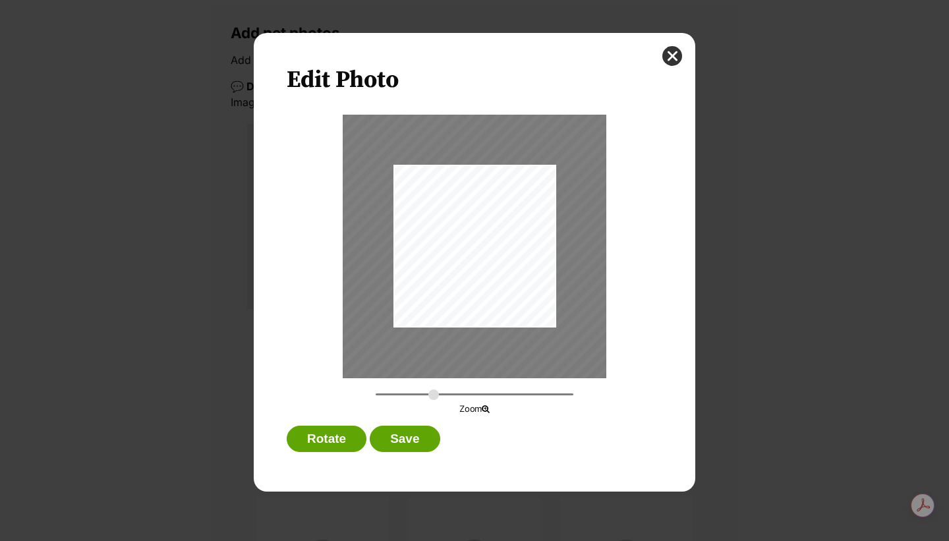
click at [434, 395] on input "Dialog Window - Close (Press escape to close)" at bounding box center [475, 394] width 198 height 13
click at [426, 436] on button "Save" at bounding box center [405, 439] width 70 height 26
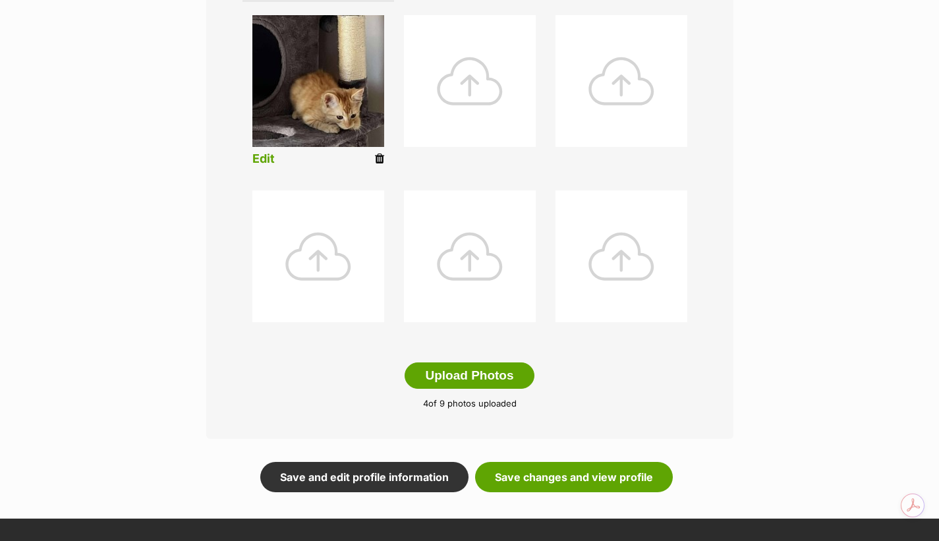
scroll to position [527, 0]
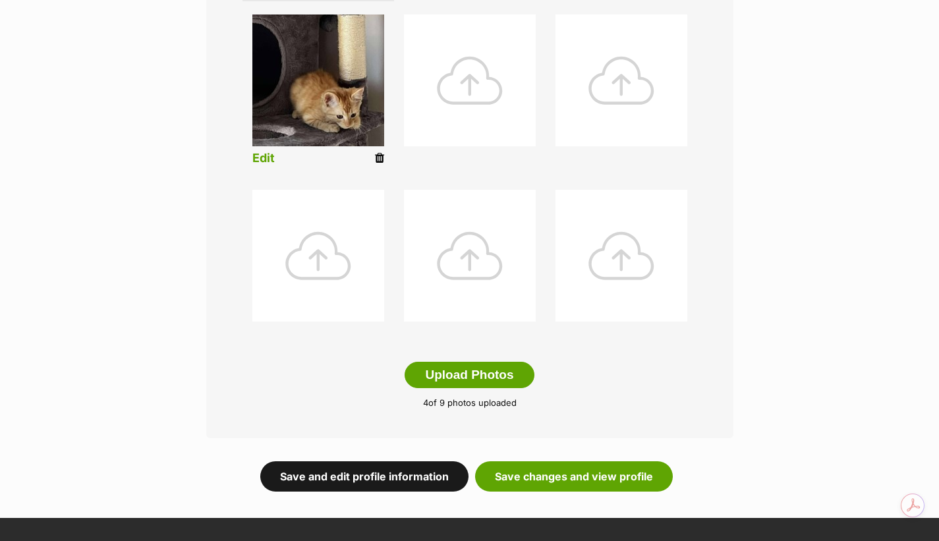
click at [406, 476] on link "Save and edit profile information" at bounding box center [364, 476] width 208 height 30
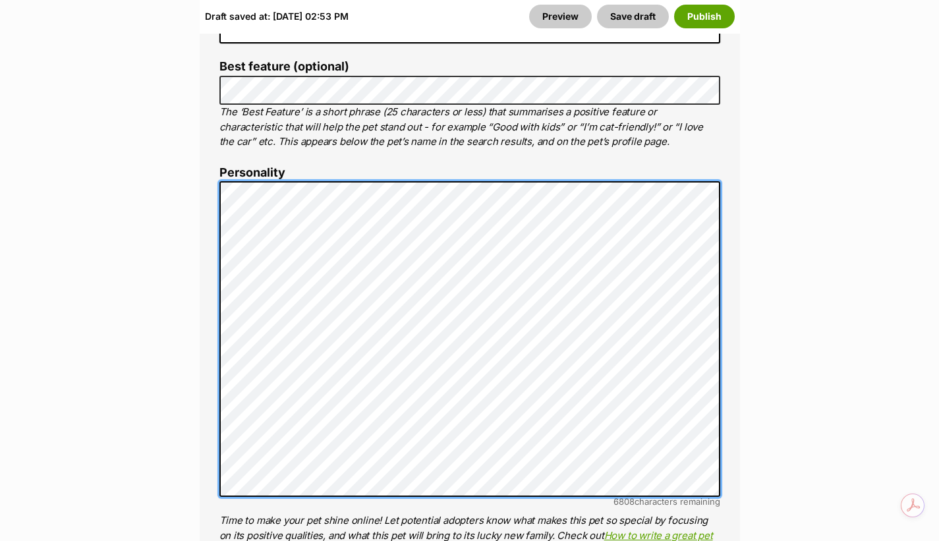
scroll to position [967, 0]
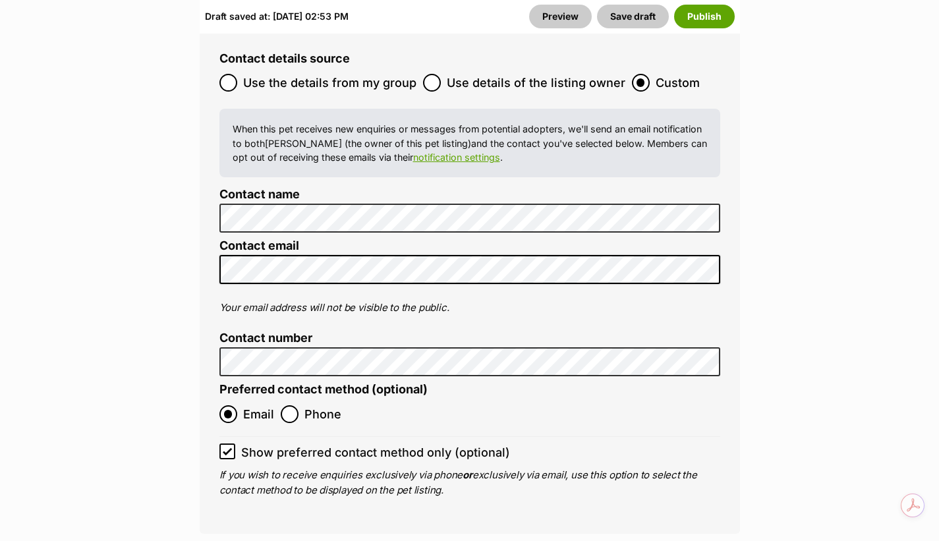
scroll to position [5339, 0]
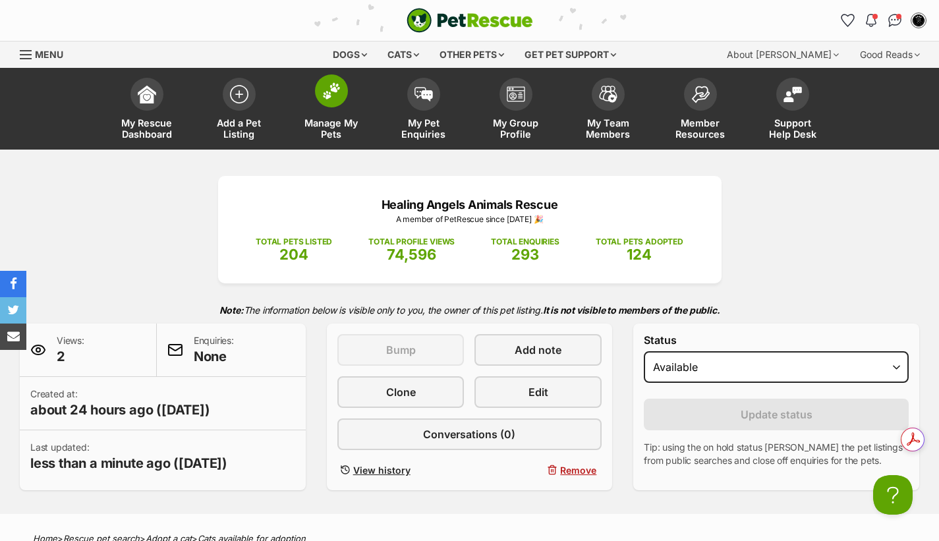
click at [341, 90] on span at bounding box center [331, 90] width 33 height 33
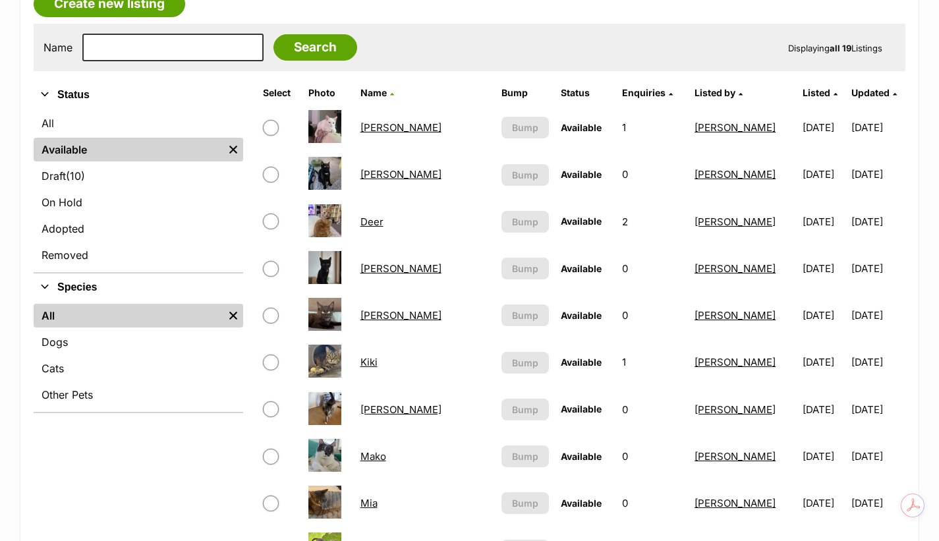
scroll to position [242, 0]
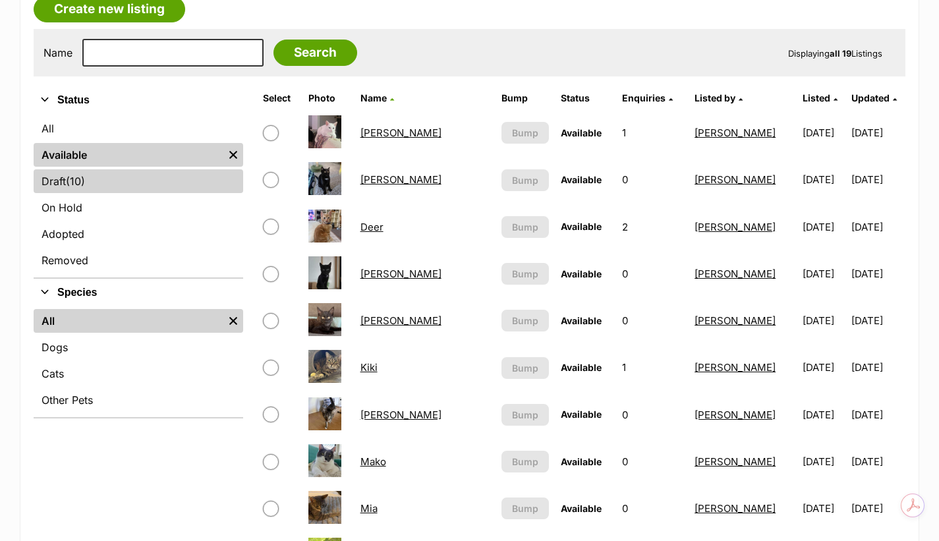
click at [80, 190] on link "Draft (10) Items" at bounding box center [139, 181] width 210 height 24
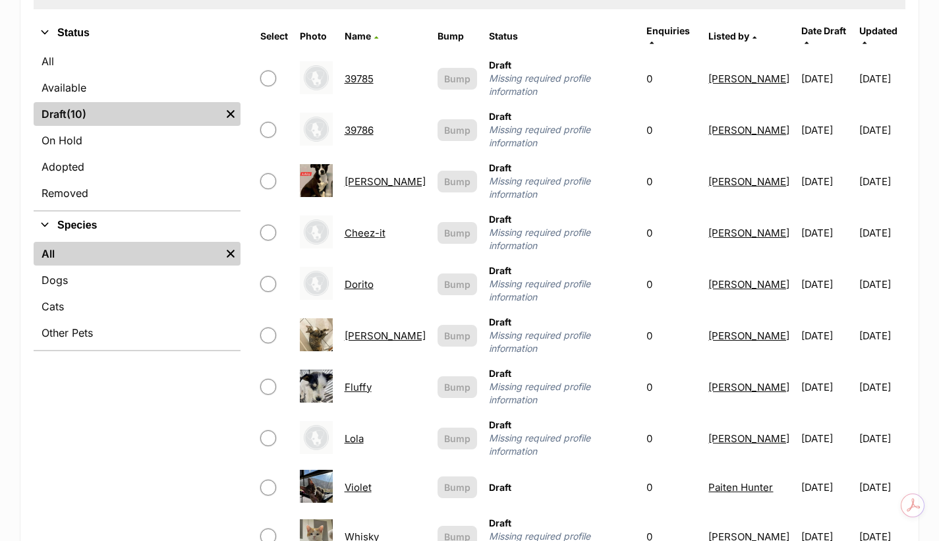
scroll to position [330, 0]
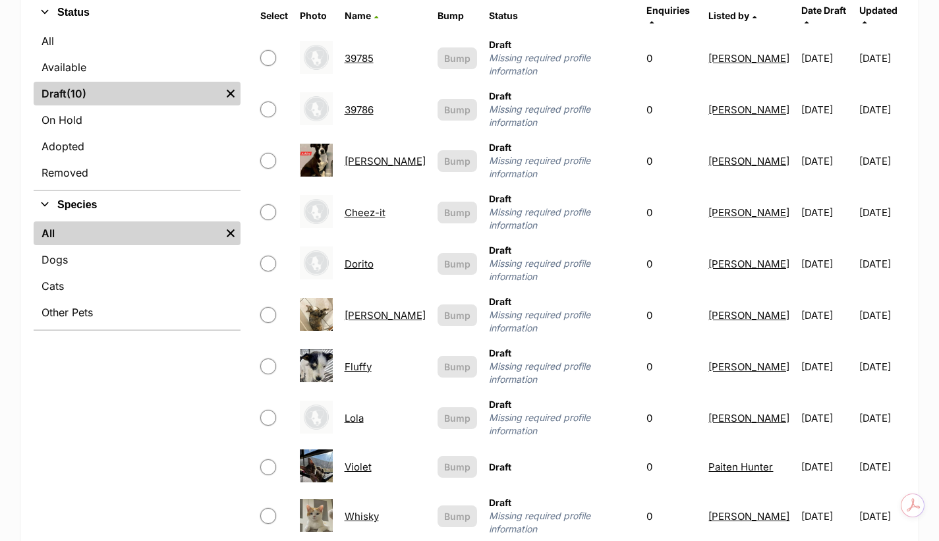
click at [366, 461] on link "Violet" at bounding box center [358, 467] width 27 height 13
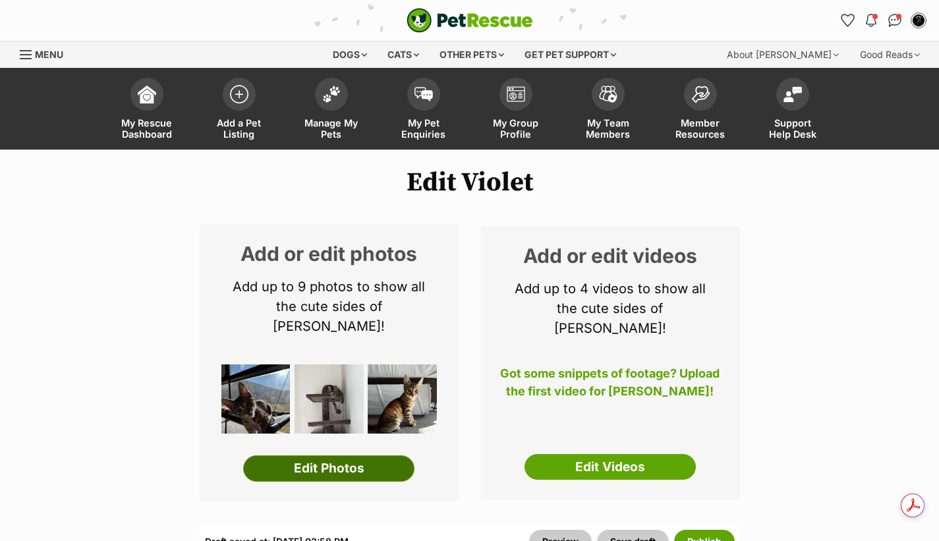
click at [383, 455] on link "Edit Photos" at bounding box center [328, 468] width 171 height 26
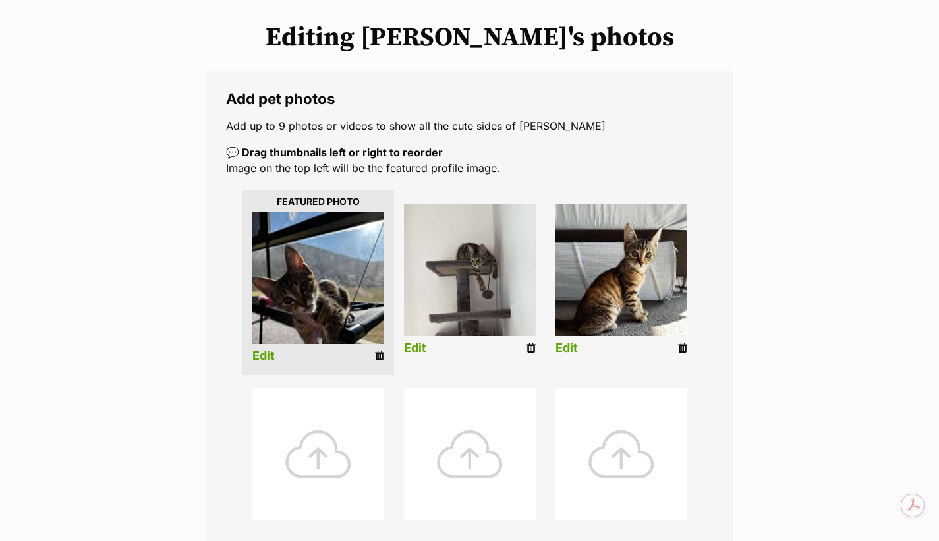
click at [262, 359] on link "Edit" at bounding box center [263, 356] width 22 height 14
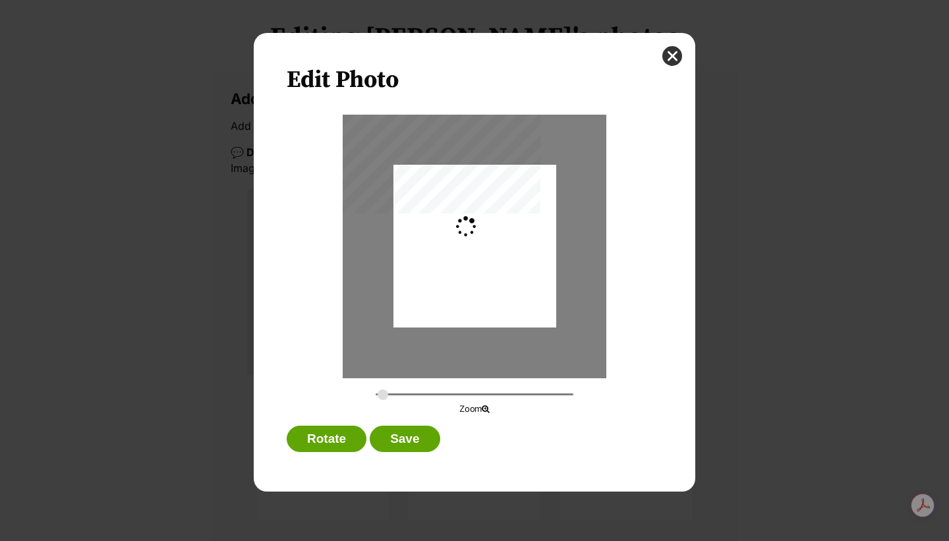
type input "0.2744"
click at [413, 431] on button "Save" at bounding box center [405, 439] width 70 height 26
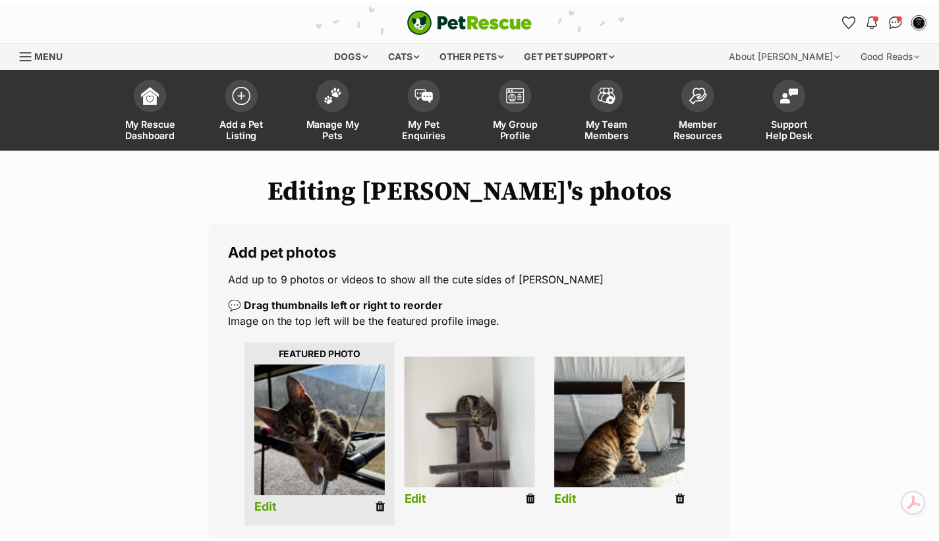
scroll to position [154, 0]
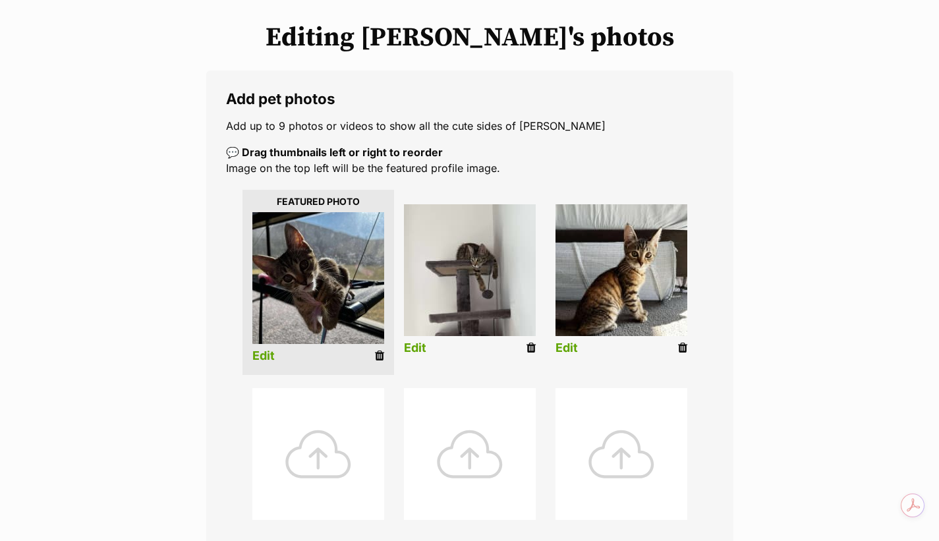
click at [419, 346] on link "Edit" at bounding box center [415, 348] width 22 height 14
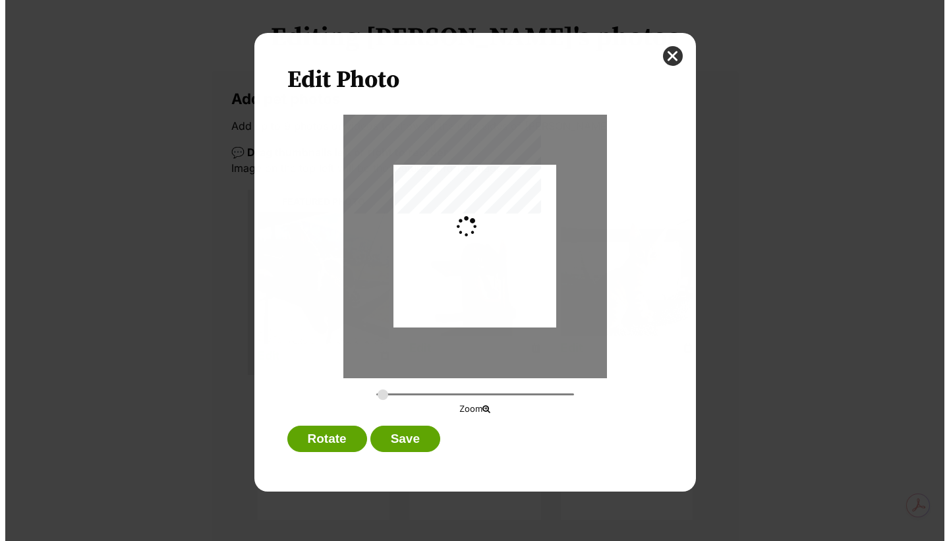
scroll to position [0, 0]
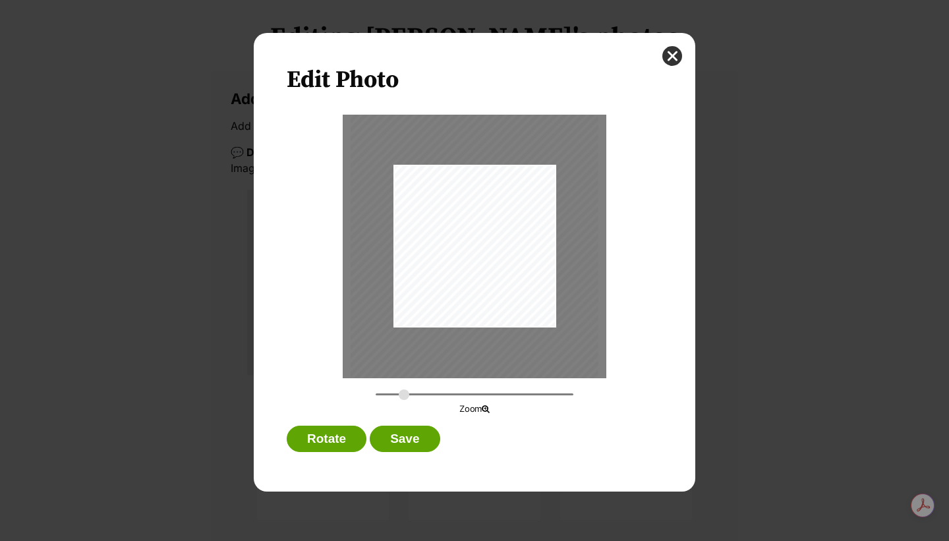
drag, startPoint x: 382, startPoint y: 397, endPoint x: 404, endPoint y: 398, distance: 22.4
click at [404, 398] on input "Dialog Window - Close (Press escape to close)" at bounding box center [475, 394] width 198 height 13
drag, startPoint x: 489, startPoint y: 306, endPoint x: 490, endPoint y: 322, distance: 15.8
click at [490, 322] on div "Dialog Window - Close (Press escape to close)" at bounding box center [482, 277] width 252 height 336
drag, startPoint x: 405, startPoint y: 395, endPoint x: 426, endPoint y: 393, distance: 21.2
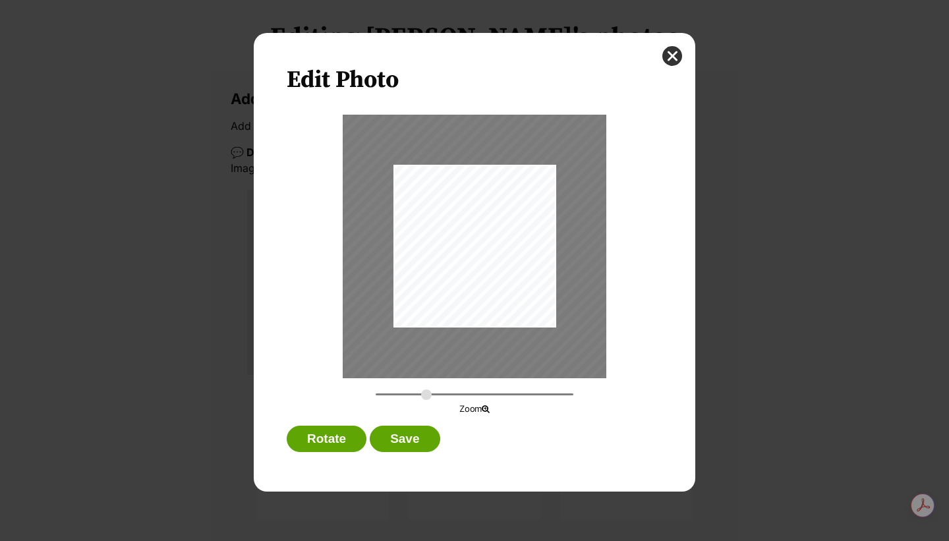
type input "0.5722"
click at [426, 395] on input "Dialog Window - Close (Press escape to close)" at bounding box center [475, 394] width 198 height 13
drag, startPoint x: 519, startPoint y: 265, endPoint x: 509, endPoint y: 287, distance: 24.5
click at [509, 287] on div "Dialog Window - Close (Press escape to close)" at bounding box center [473, 318] width 339 height 453
click at [415, 430] on button "Save" at bounding box center [405, 439] width 70 height 26
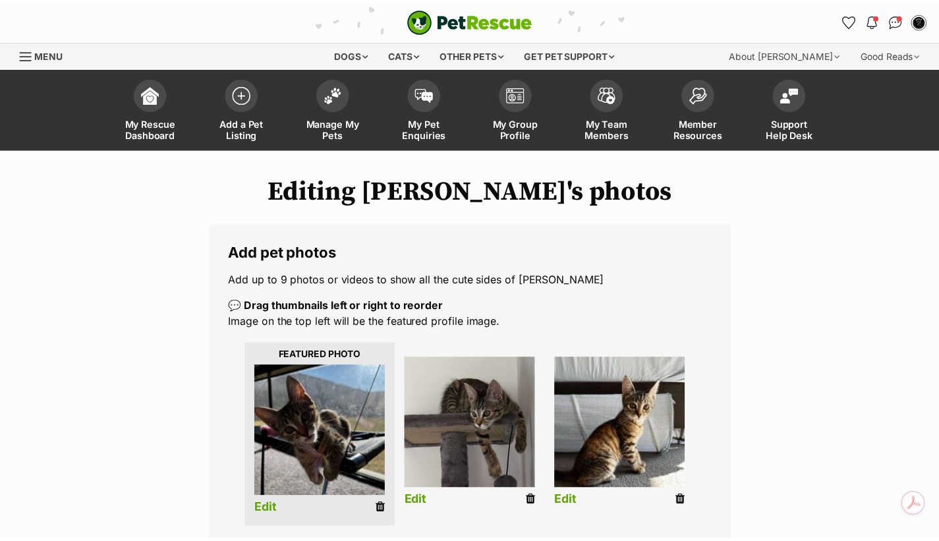
scroll to position [154, 0]
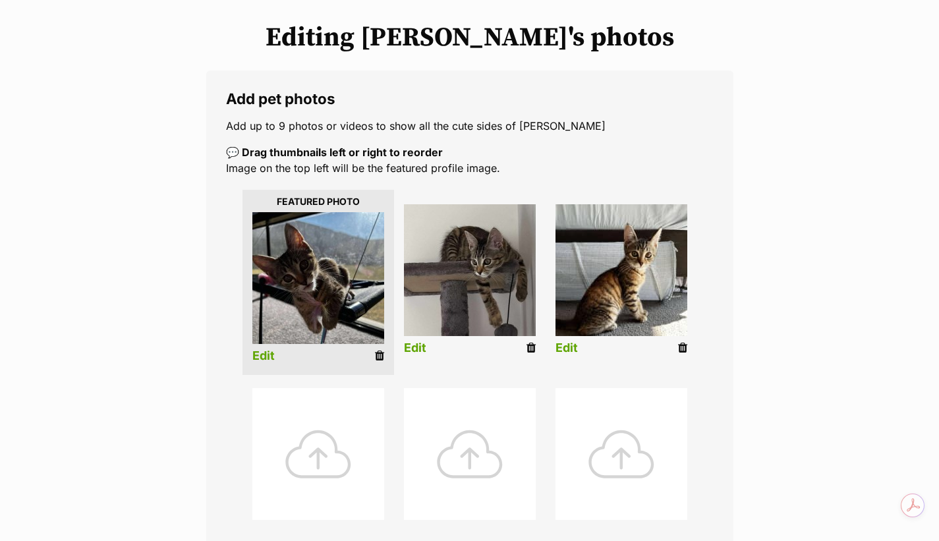
click at [563, 345] on link "Edit" at bounding box center [567, 348] width 22 height 14
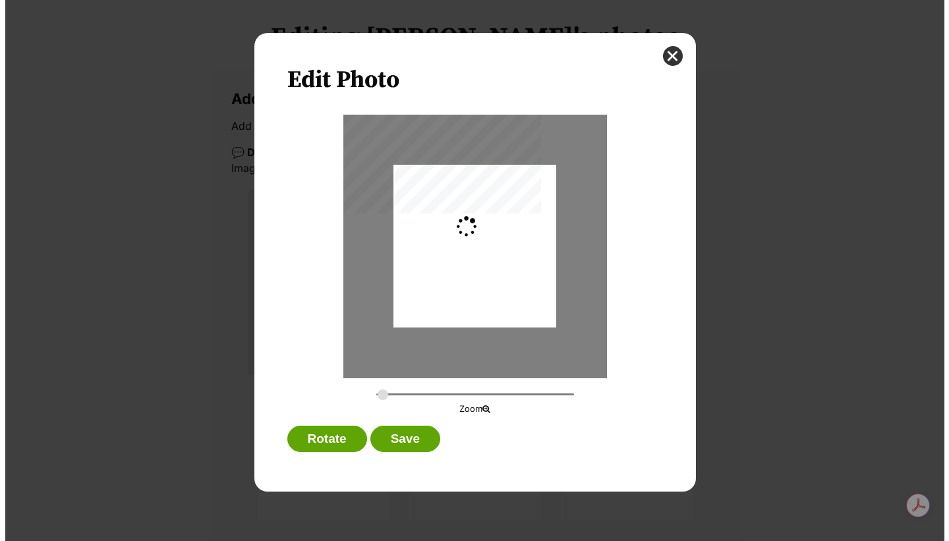
scroll to position [0, 0]
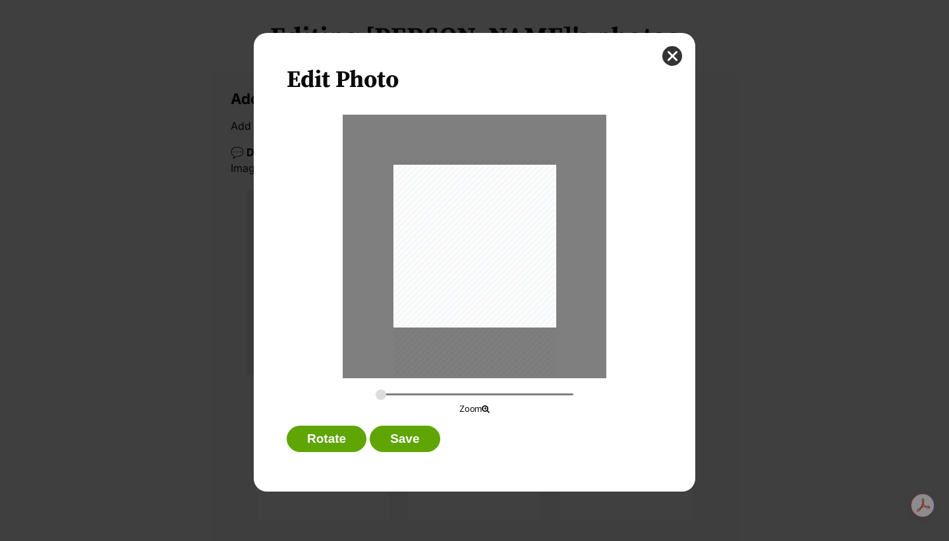
drag, startPoint x: 499, startPoint y: 277, endPoint x: 498, endPoint y: 299, distance: 21.8
click at [498, 299] on div "Dialog Window - Close (Press escape to close)" at bounding box center [474, 268] width 163 height 217
type input "0.3089"
click at [386, 393] on input "Dialog Window - Close (Press escape to close)" at bounding box center [475, 394] width 198 height 13
click at [455, 299] on div "Dialog Window - Close (Press escape to close)" at bounding box center [476, 262] width 183 height 245
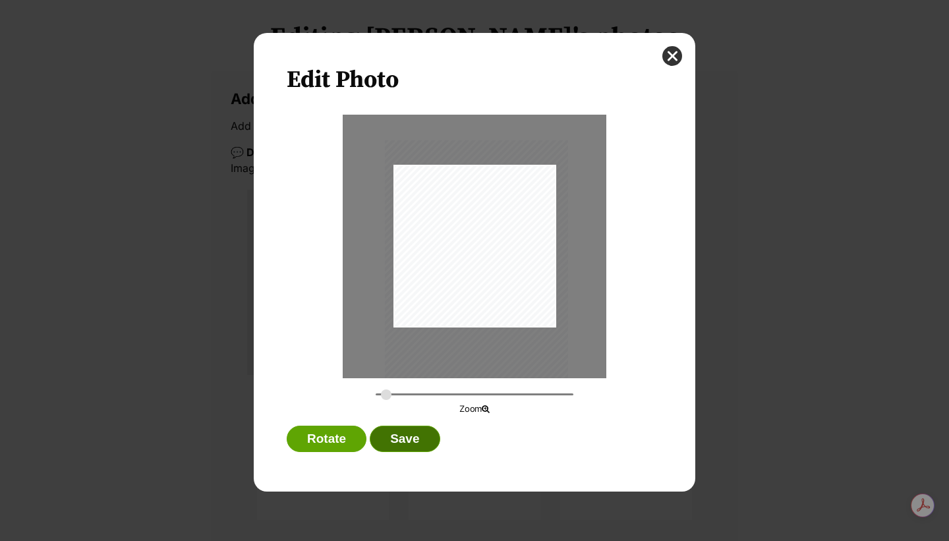
click at [422, 440] on button "Save" at bounding box center [405, 439] width 70 height 26
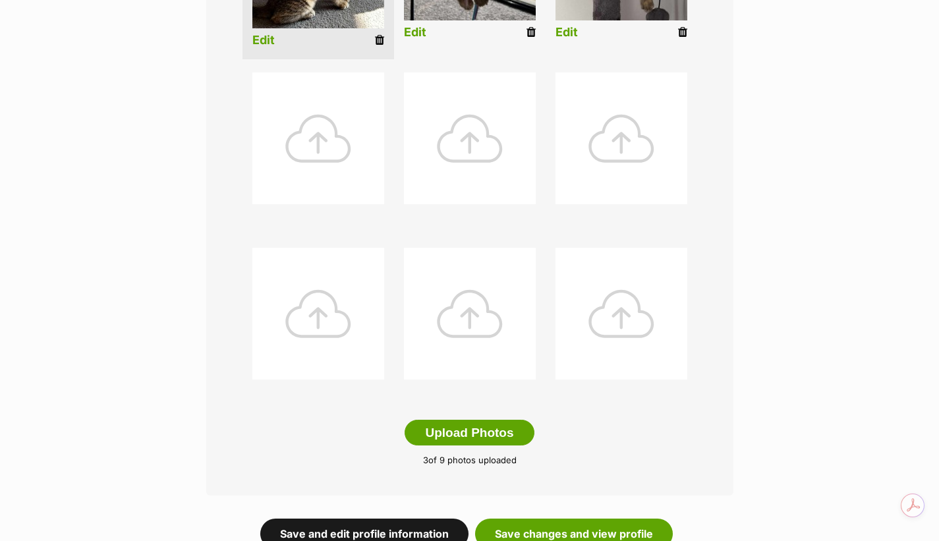
scroll to position [571, 0]
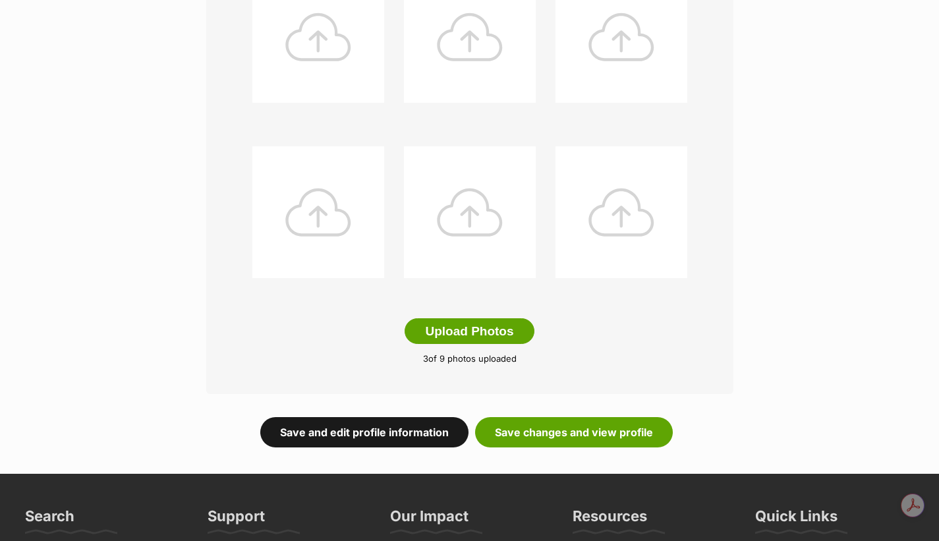
click at [417, 440] on link "Save and edit profile information" at bounding box center [364, 432] width 208 height 30
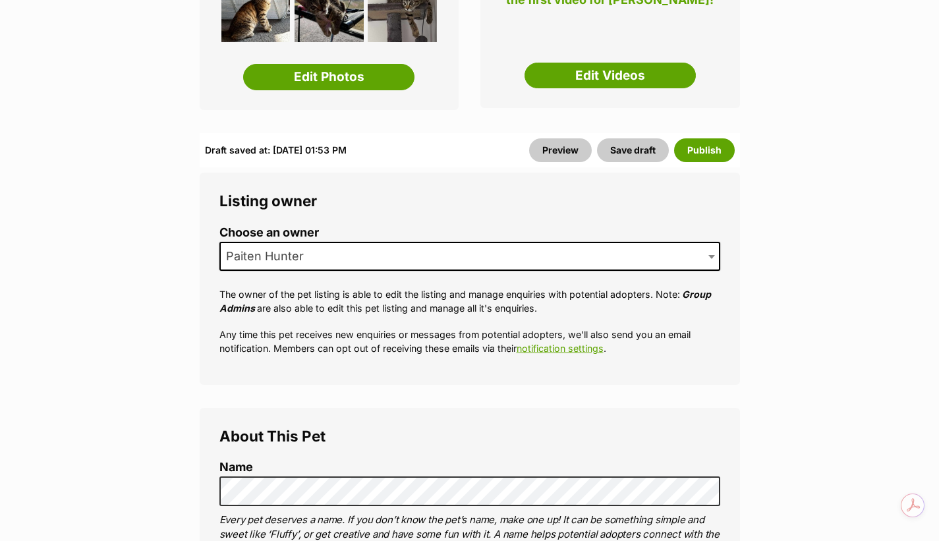
scroll to position [395, 0]
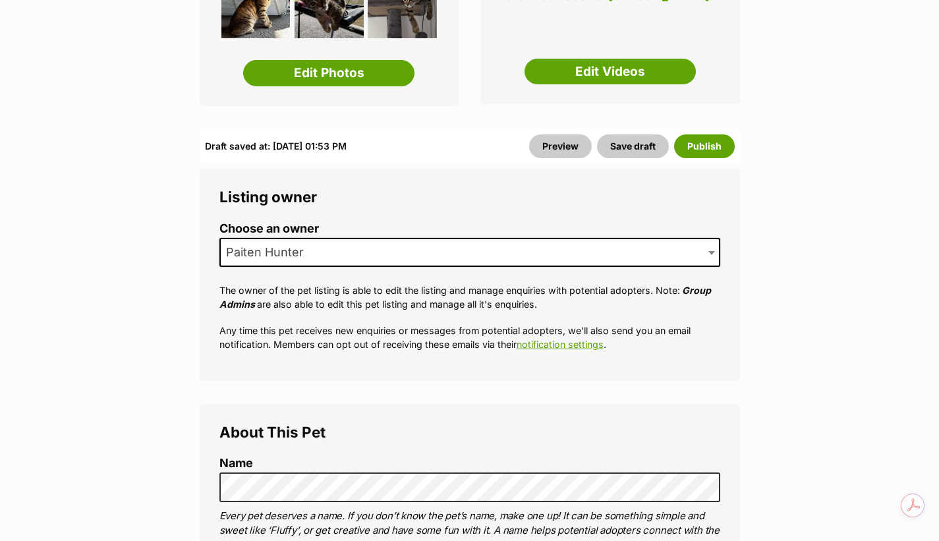
click at [260, 243] on span "Paiten Hunter" at bounding box center [269, 252] width 96 height 18
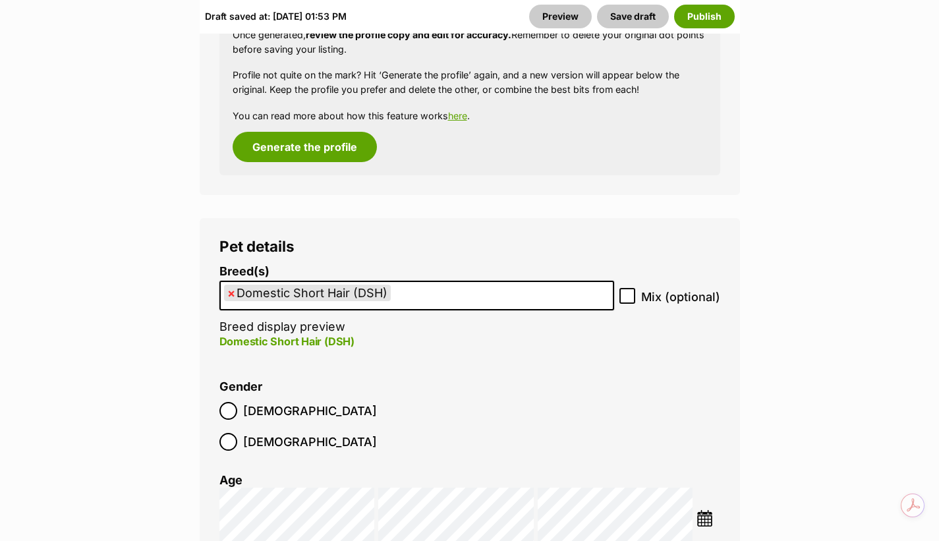
scroll to position [1780, 0]
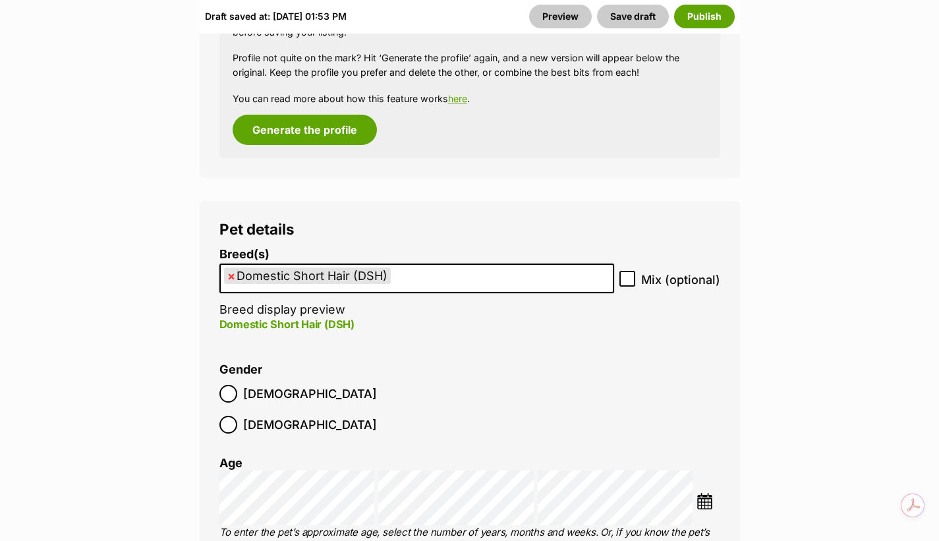
click at [574, 380] on li "Gender [DEMOGRAPHIC_DATA] [DEMOGRAPHIC_DATA]" at bounding box center [469, 402] width 501 height 78
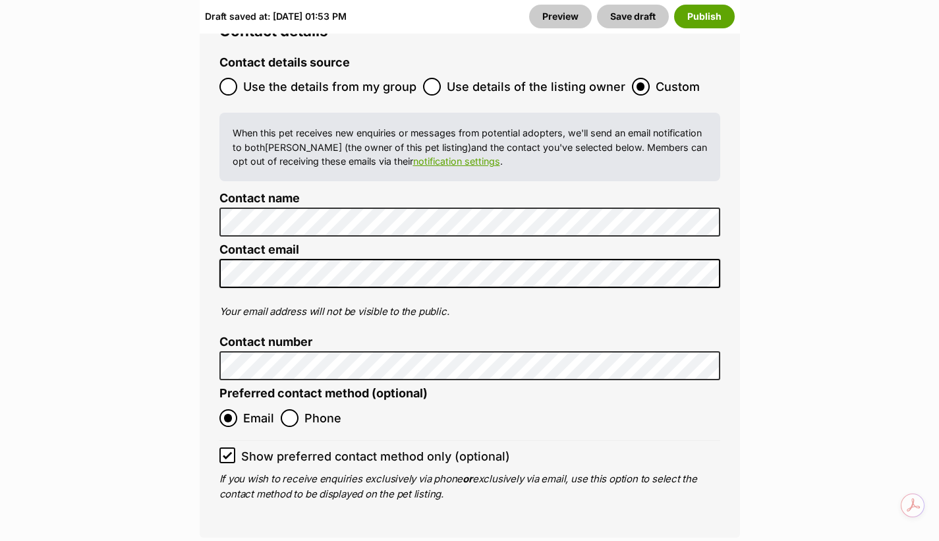
scroll to position [5317, 0]
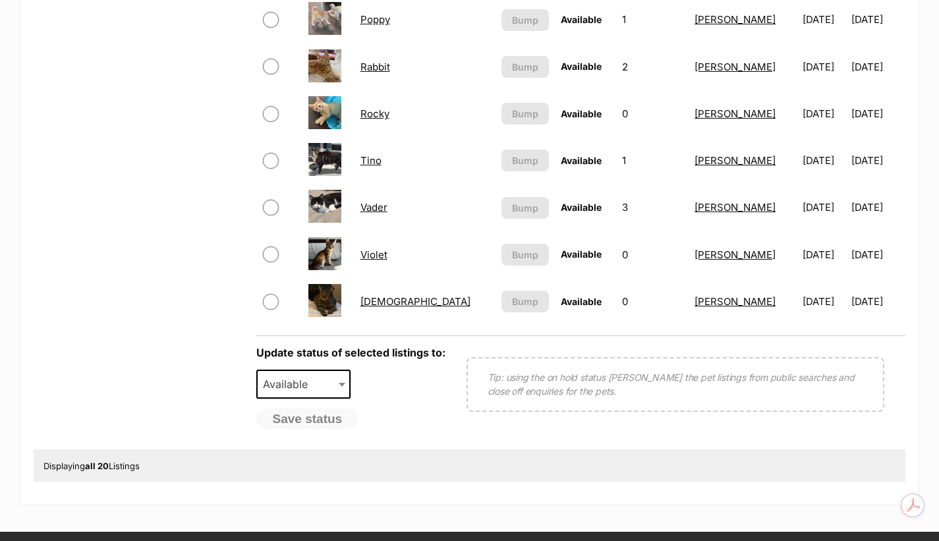
scroll to position [1033, 0]
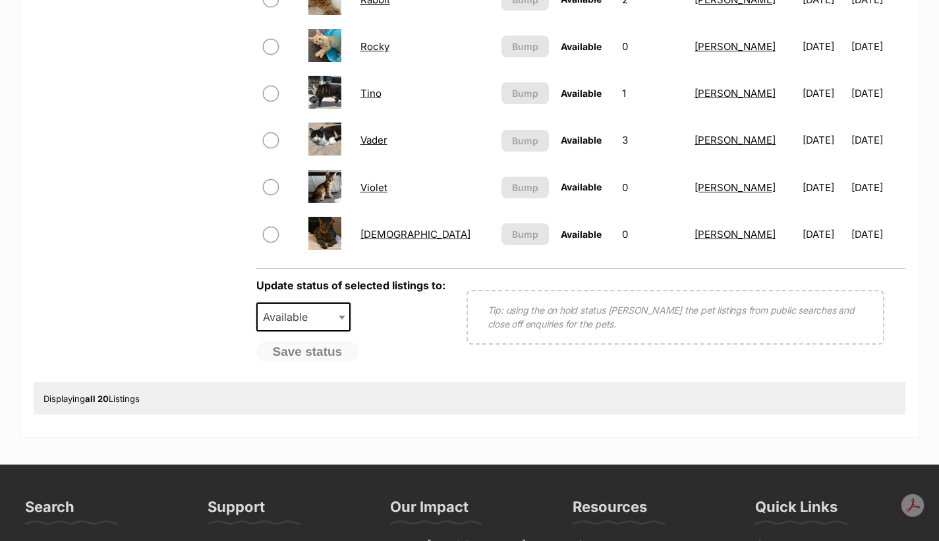
click at [379, 186] on link "Violet" at bounding box center [374, 187] width 27 height 13
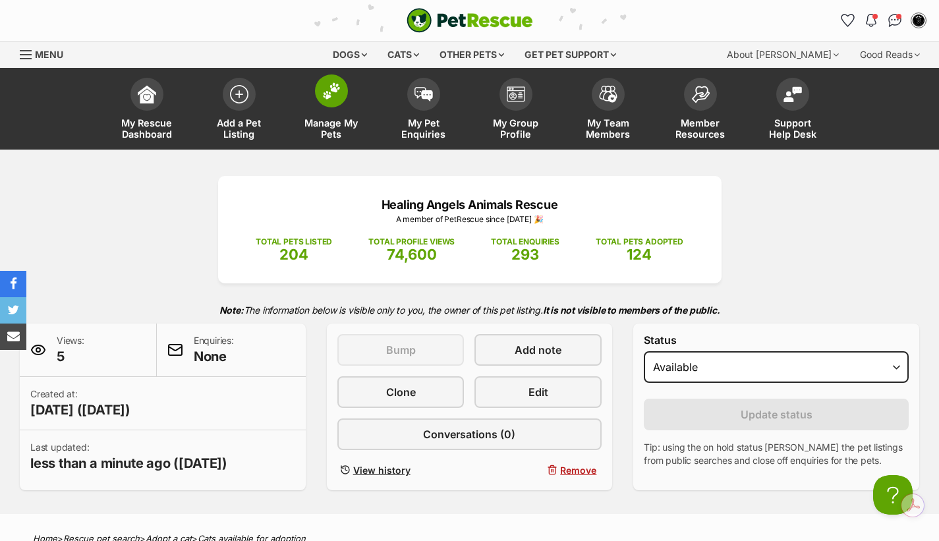
click at [326, 100] on img at bounding box center [331, 90] width 18 height 17
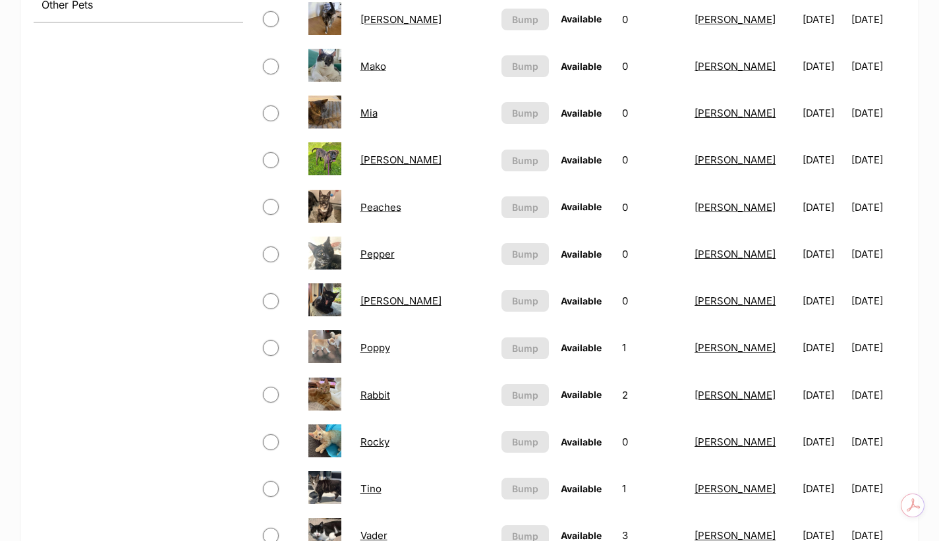
click at [384, 441] on link "Rocky" at bounding box center [375, 442] width 29 height 13
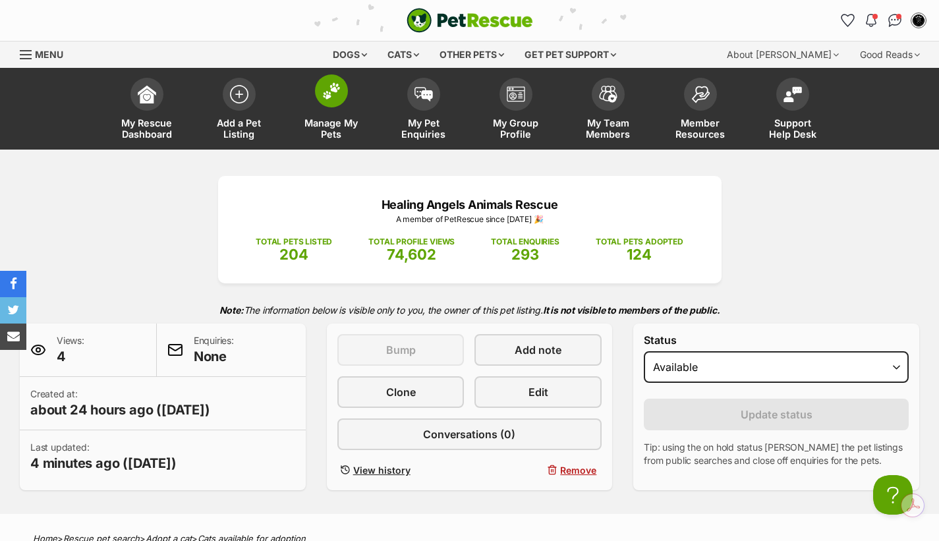
click at [319, 97] on span at bounding box center [331, 90] width 33 height 33
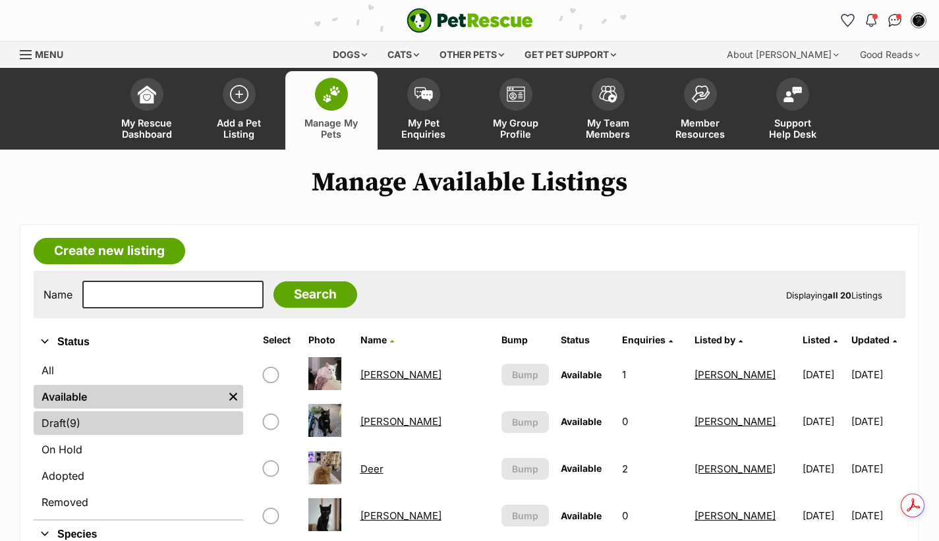
click at [57, 430] on link "Draft (9) Items" at bounding box center [139, 423] width 210 height 24
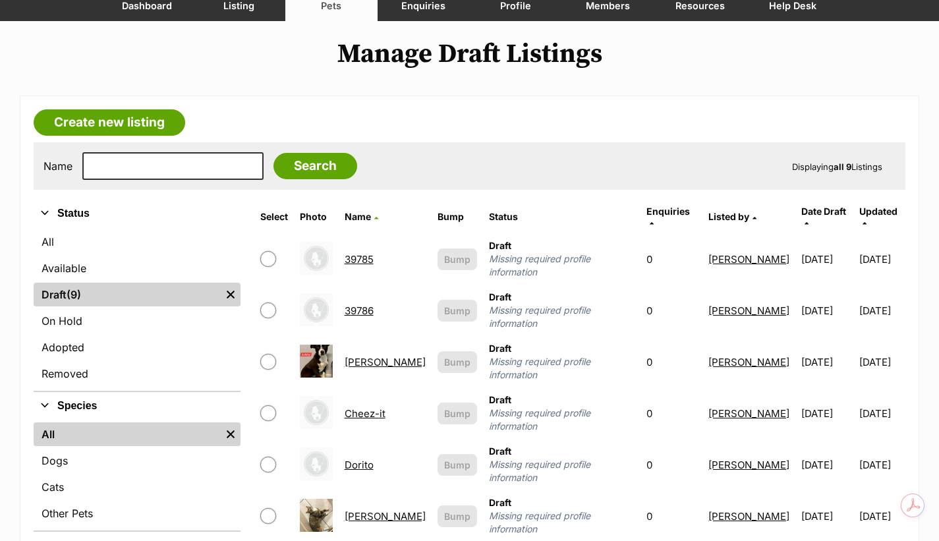
scroll to position [110, 0]
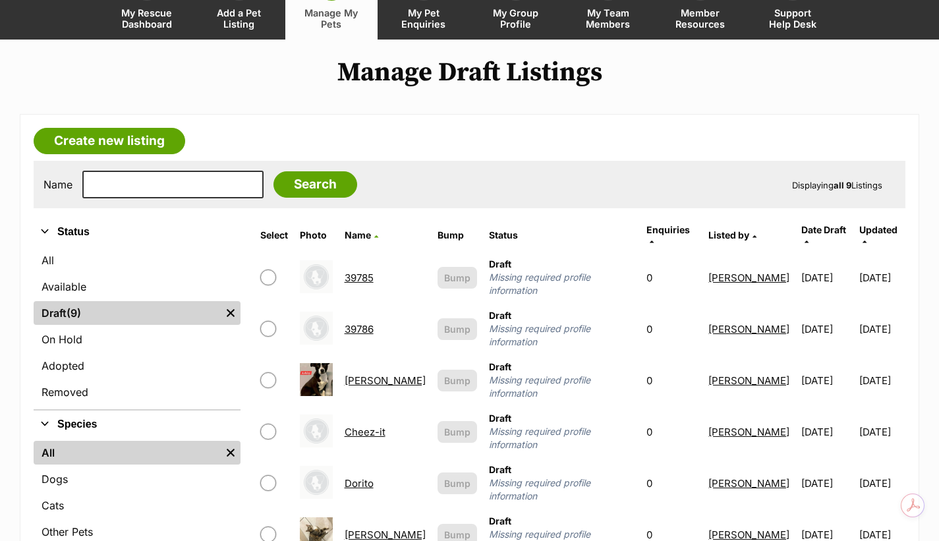
click at [324, 4] on link "Manage My Pets" at bounding box center [331, 0] width 92 height 78
